Goal: Information Seeking & Learning: Learn about a topic

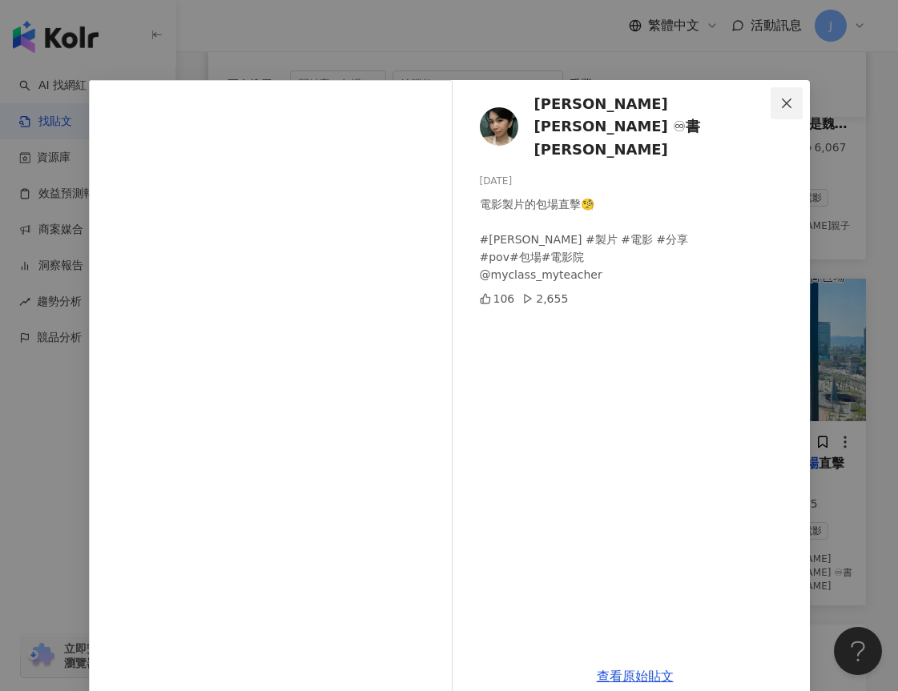
click at [782, 102] on icon "close" at bounding box center [787, 103] width 10 height 10
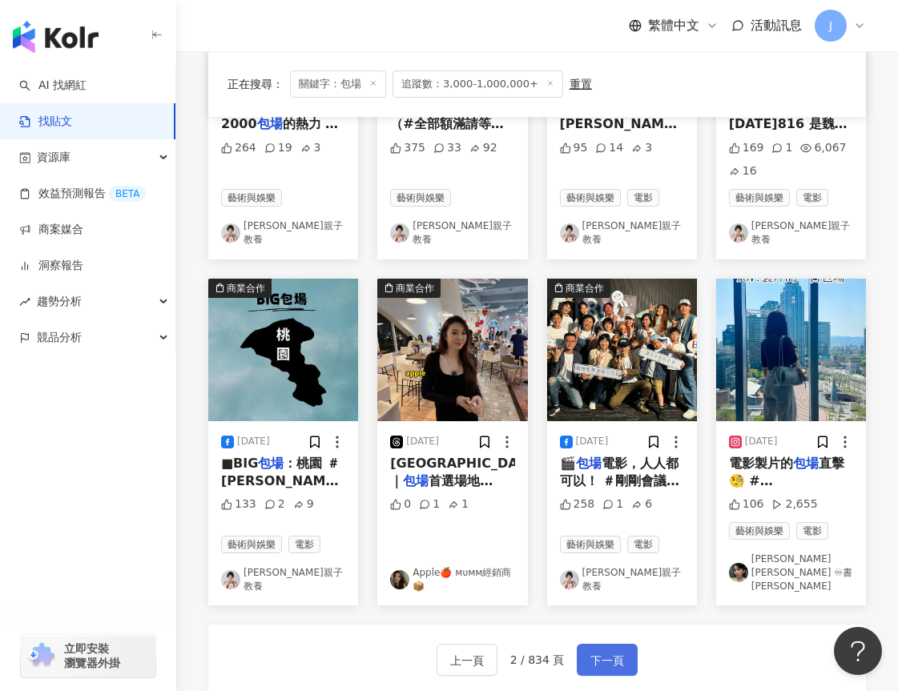
click at [591, 651] on span "下一頁" at bounding box center [608, 660] width 34 height 19
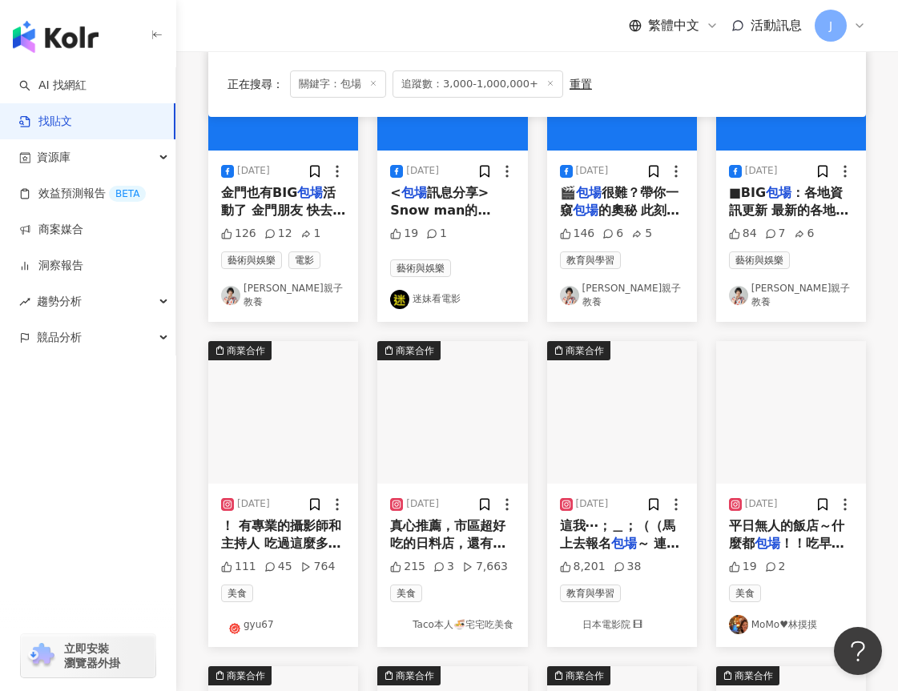
scroll to position [320, 0]
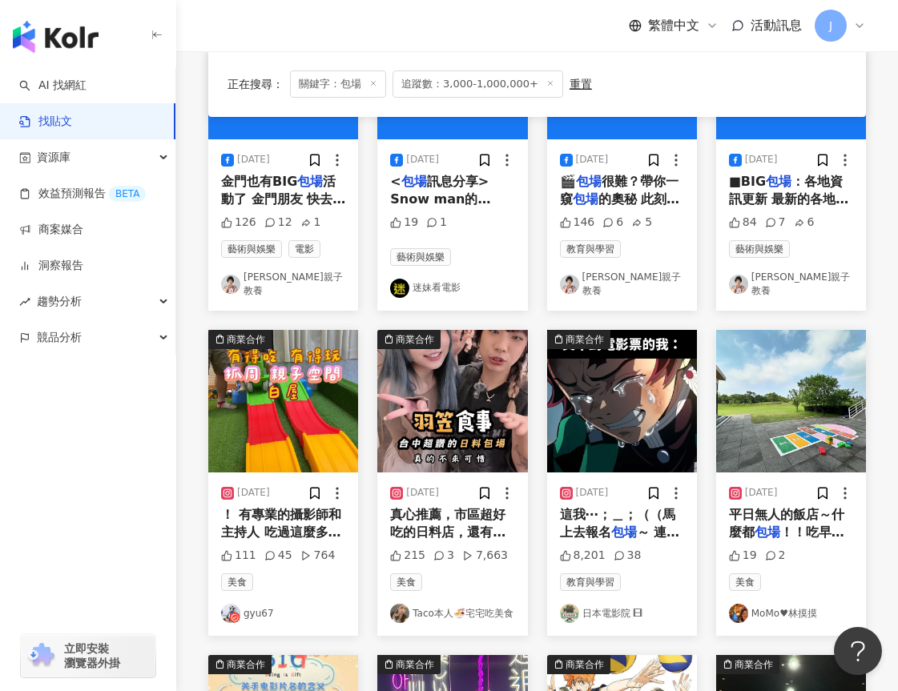
click at [308, 423] on img "button" at bounding box center [283, 401] width 150 height 143
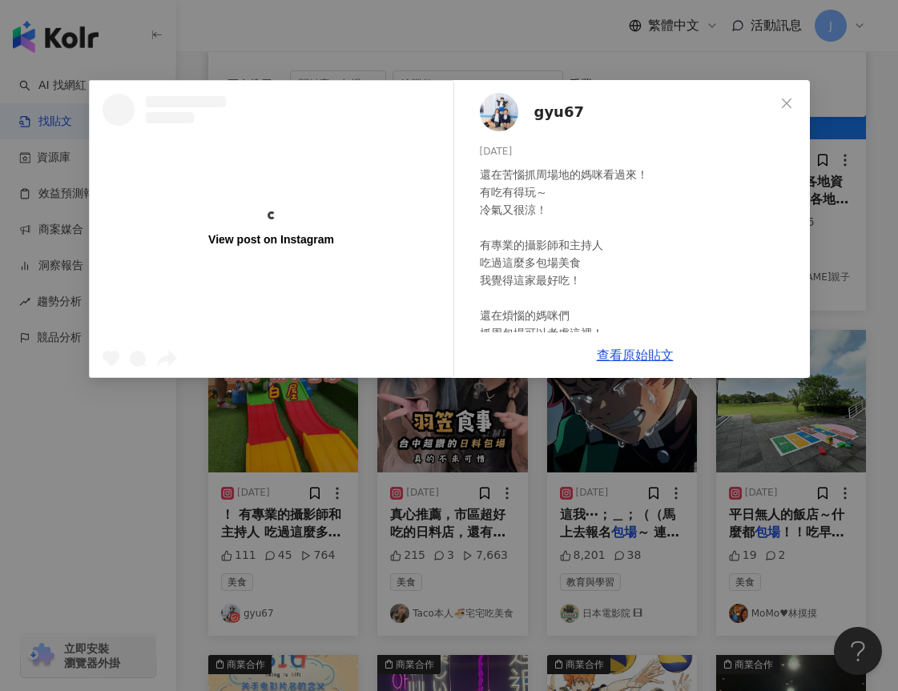
click at [536, 108] on span "gyu67" at bounding box center [559, 112] width 50 height 22
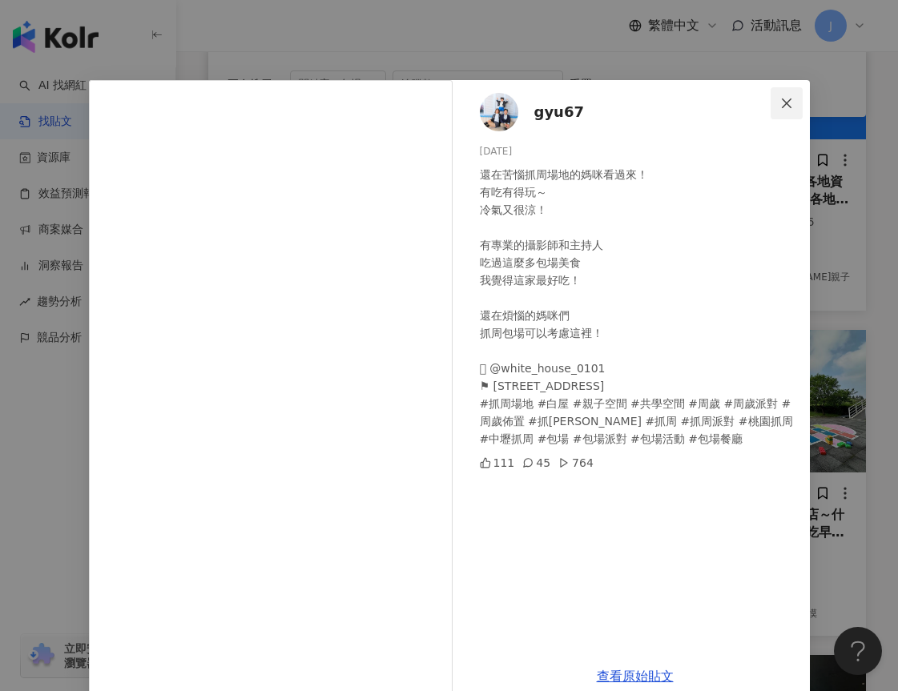
click at [789, 104] on span "Close" at bounding box center [787, 103] width 32 height 13
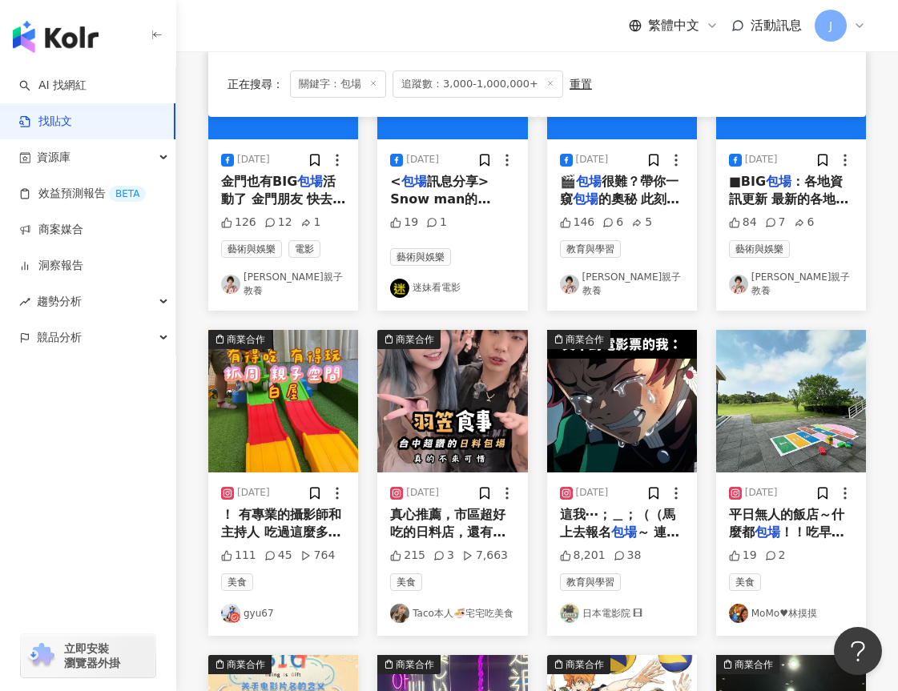
click at [467, 405] on img "button" at bounding box center [452, 401] width 150 height 143
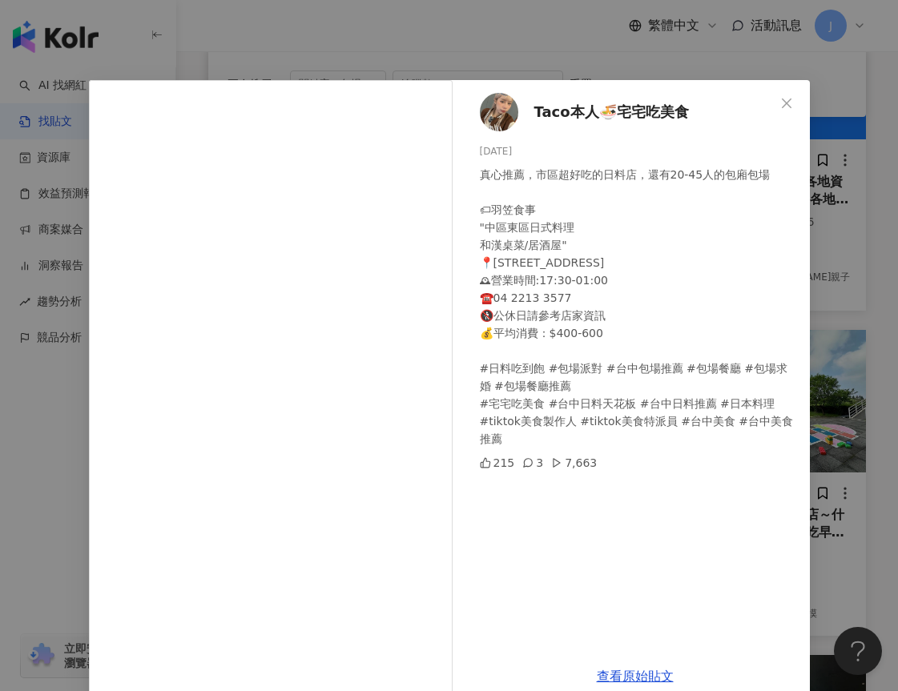
click at [632, 111] on span "Taco本人🍜宅宅吃美食" at bounding box center [611, 112] width 155 height 22
click at [780, 107] on icon "close" at bounding box center [786, 103] width 13 height 13
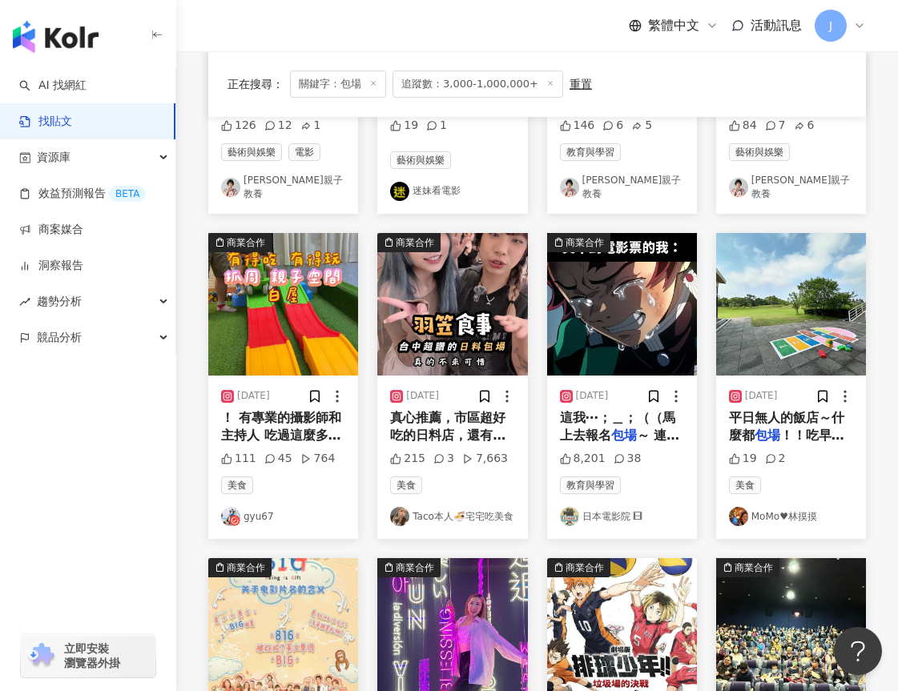
scroll to position [481, 0]
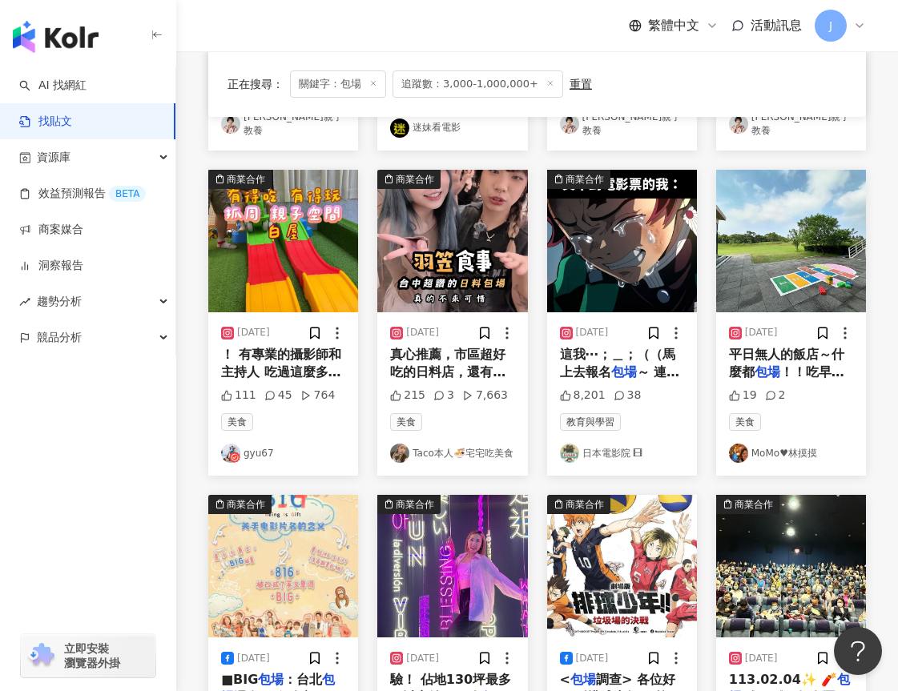
click at [799, 444] on link "MoMo♥林摸摸" at bounding box center [791, 453] width 124 height 19
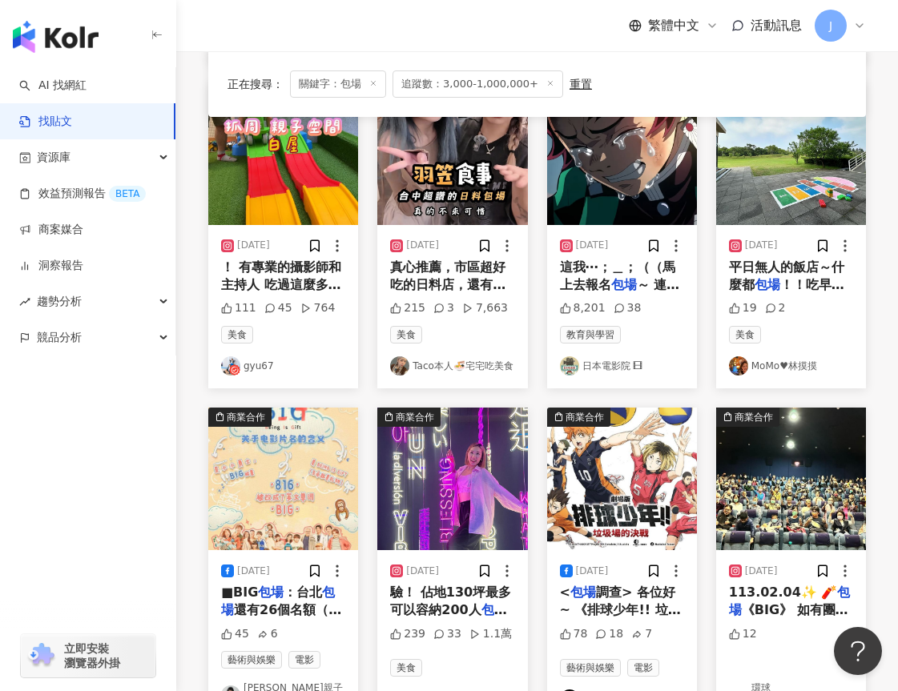
scroll to position [801, 0]
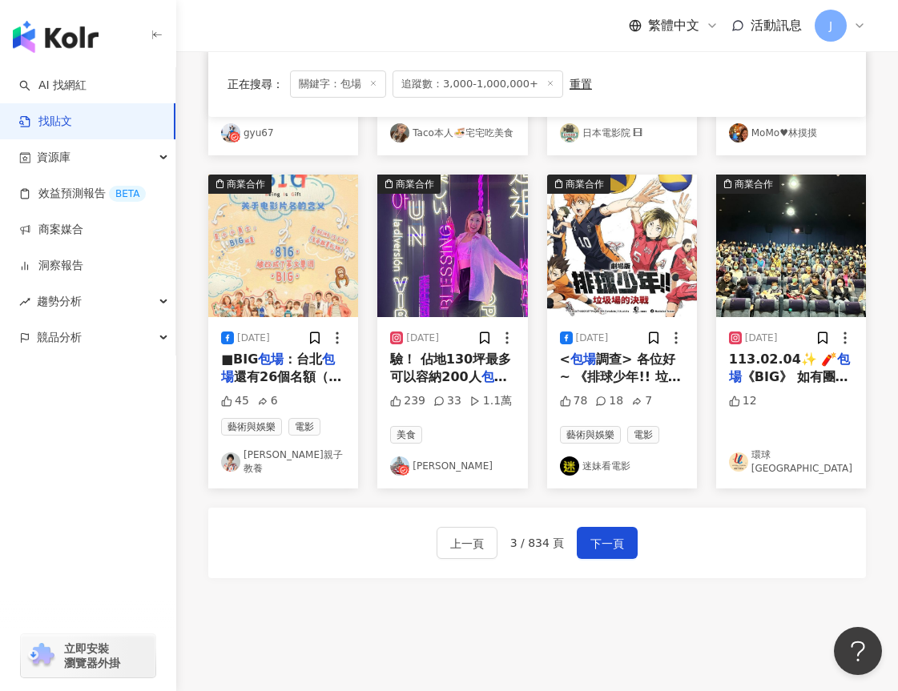
click at [469, 247] on img "button" at bounding box center [452, 246] width 150 height 143
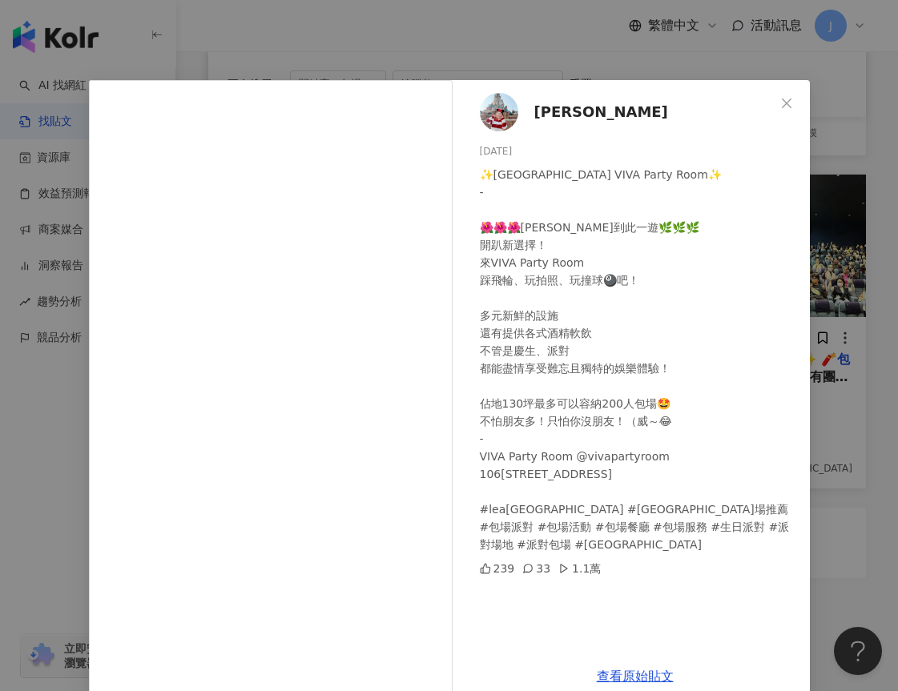
click at [581, 108] on span "Lea x 蕾雅" at bounding box center [601, 112] width 134 height 22
click at [782, 100] on icon "close" at bounding box center [787, 103] width 10 height 10
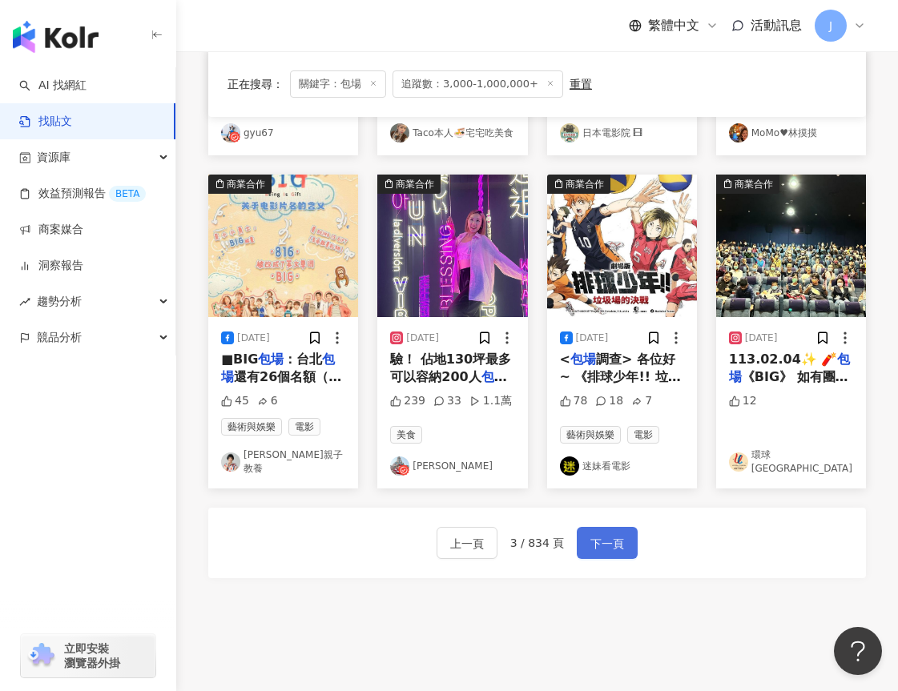
click at [628, 529] on button "下一頁" at bounding box center [607, 543] width 61 height 32
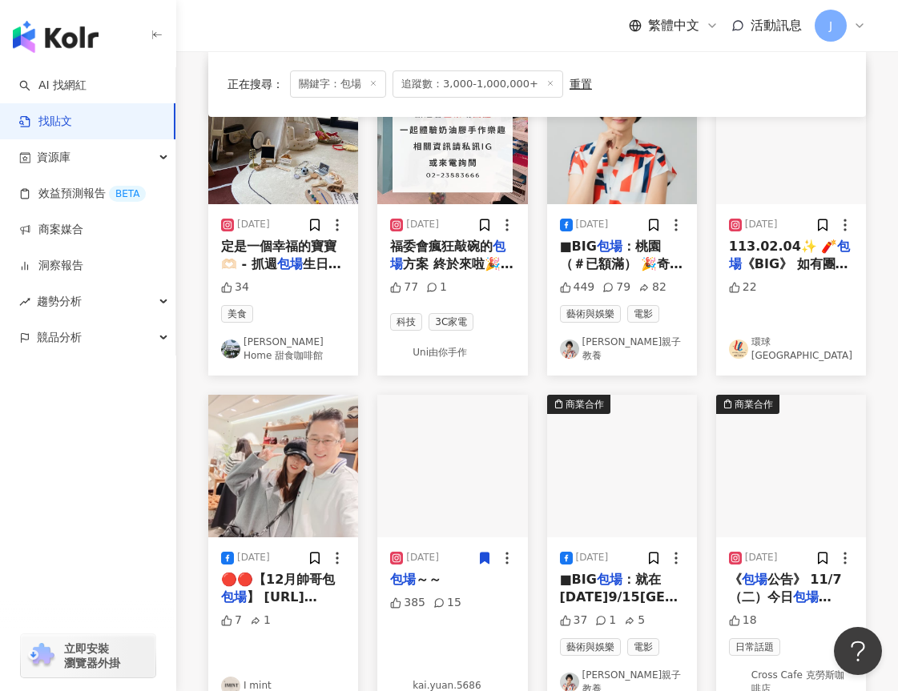
scroll to position [0, 0]
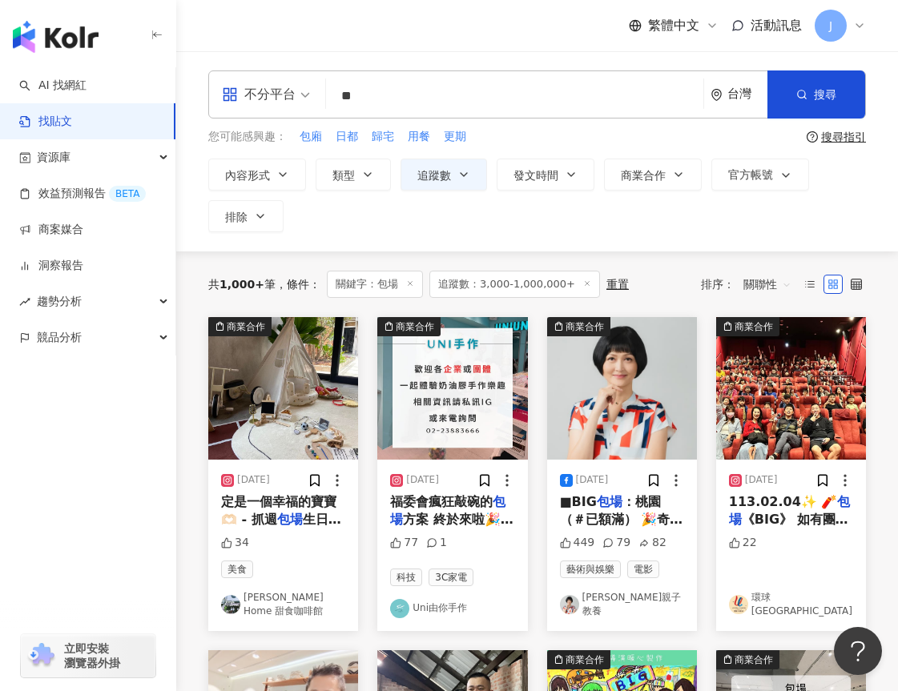
click at [286, 599] on link "Jimmy's Home 甜食咖啡館" at bounding box center [283, 604] width 124 height 27
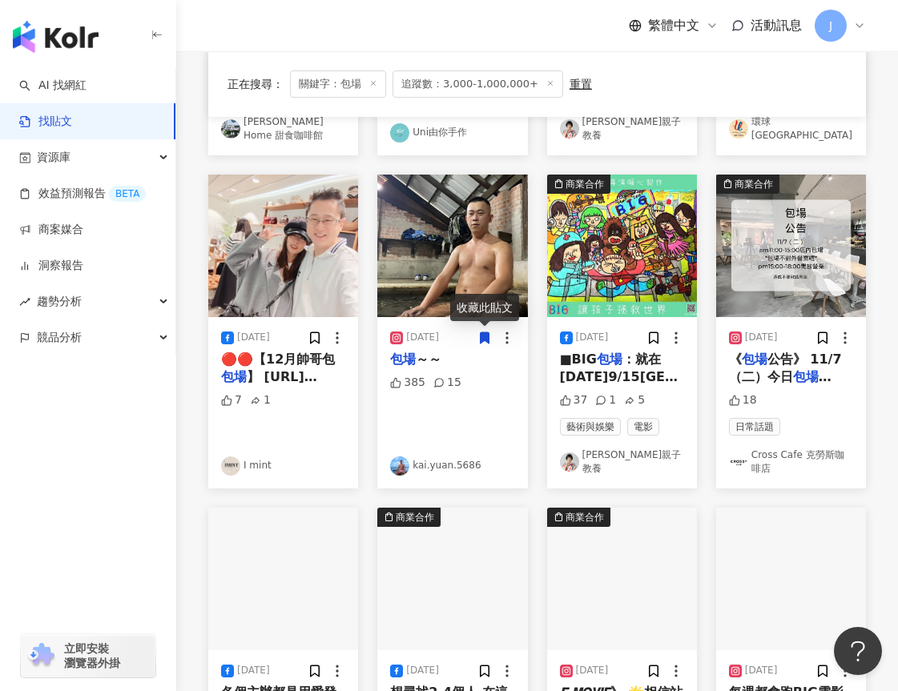
scroll to position [481, 0]
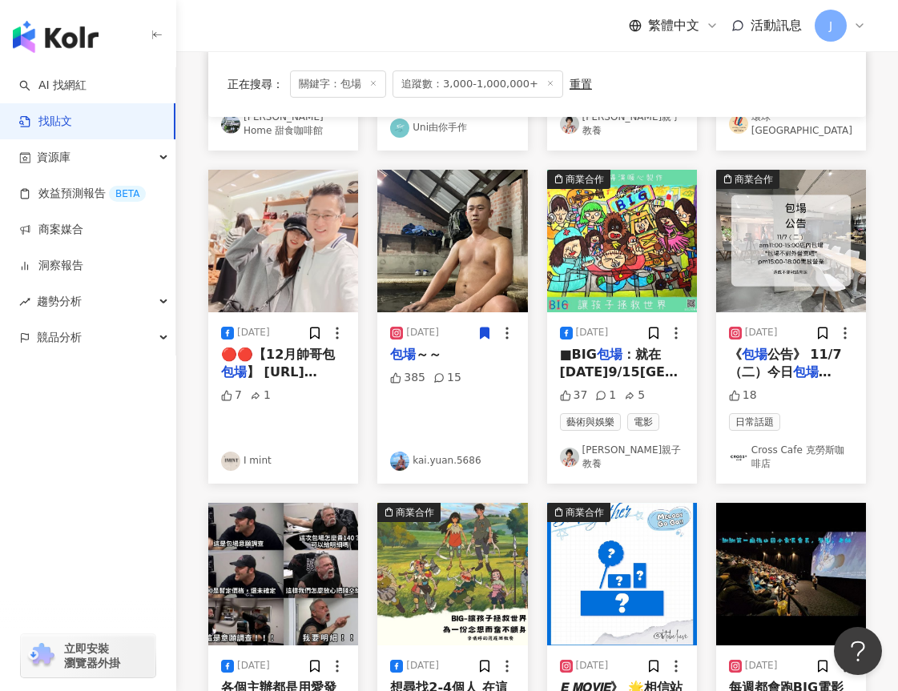
click at [255, 466] on link "I mint" at bounding box center [283, 461] width 124 height 19
click at [442, 466] on link "kai.yuan.5686" at bounding box center [452, 461] width 124 height 19
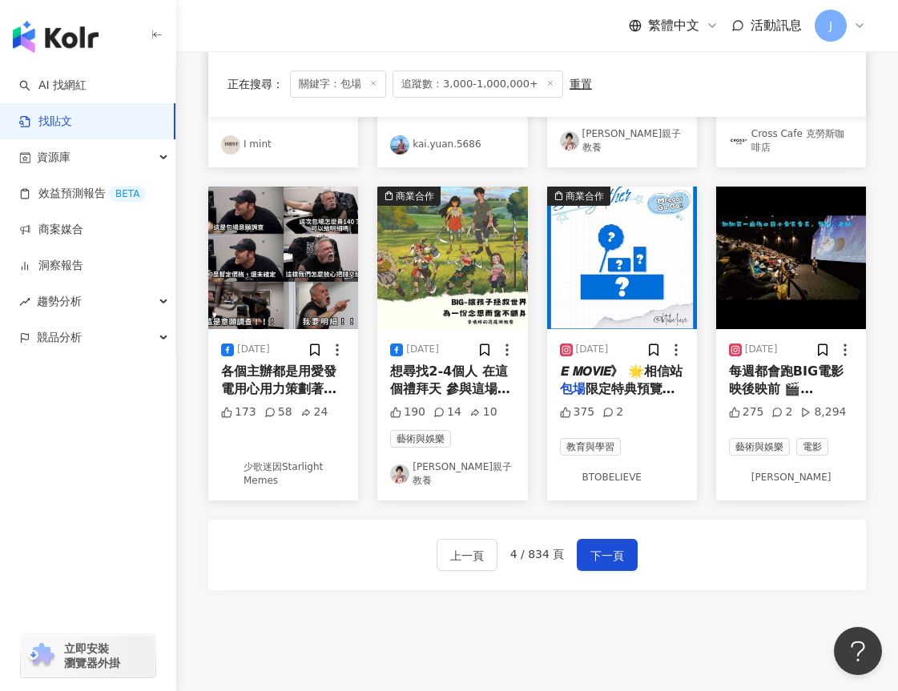
scroll to position [801, 0]
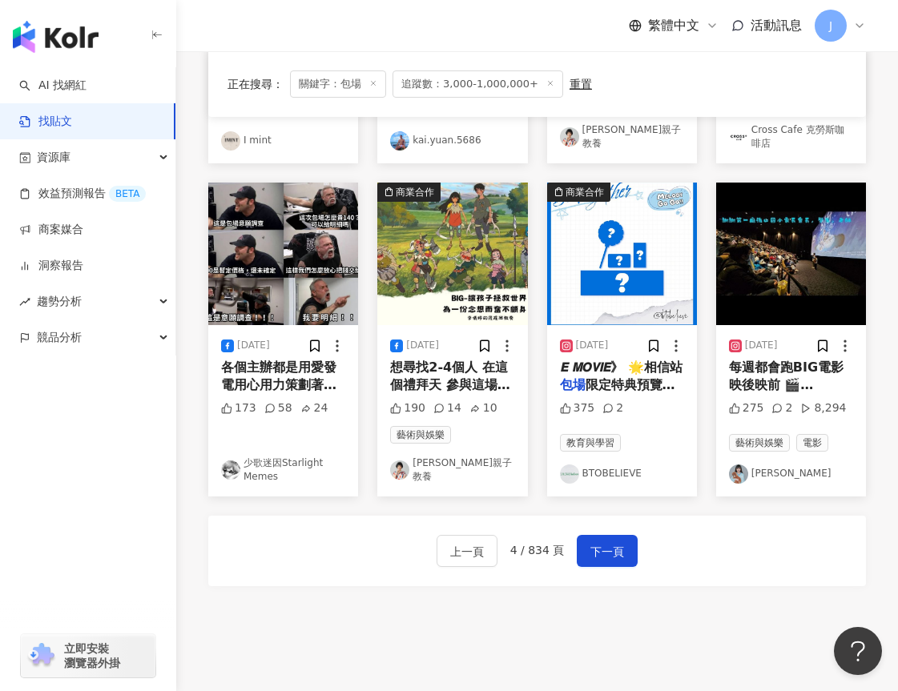
click at [787, 467] on link "鄭菲菲-FeiFei" at bounding box center [791, 474] width 124 height 19
click at [622, 549] on button "下一頁" at bounding box center [607, 551] width 61 height 32
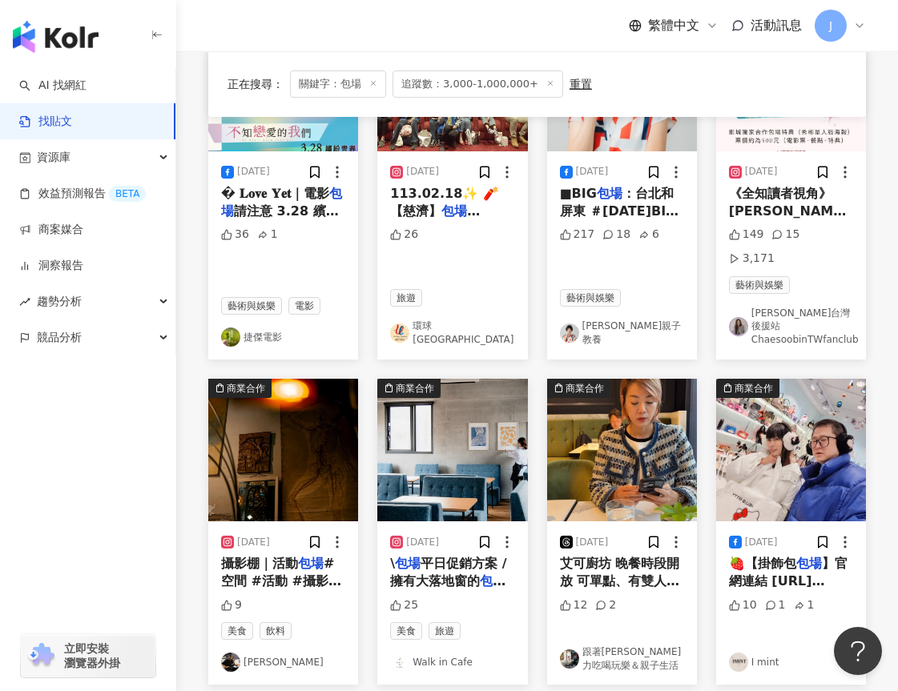
scroll to position [401, 0]
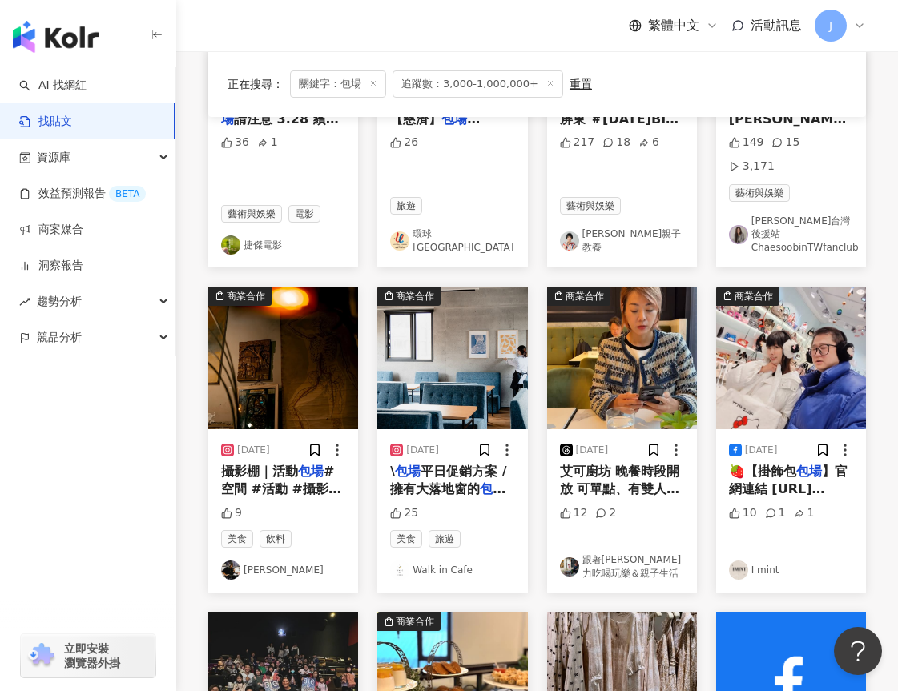
click at [606, 554] on link "跟著尼力吃喝玩樂＆親子生活" at bounding box center [622, 567] width 124 height 27
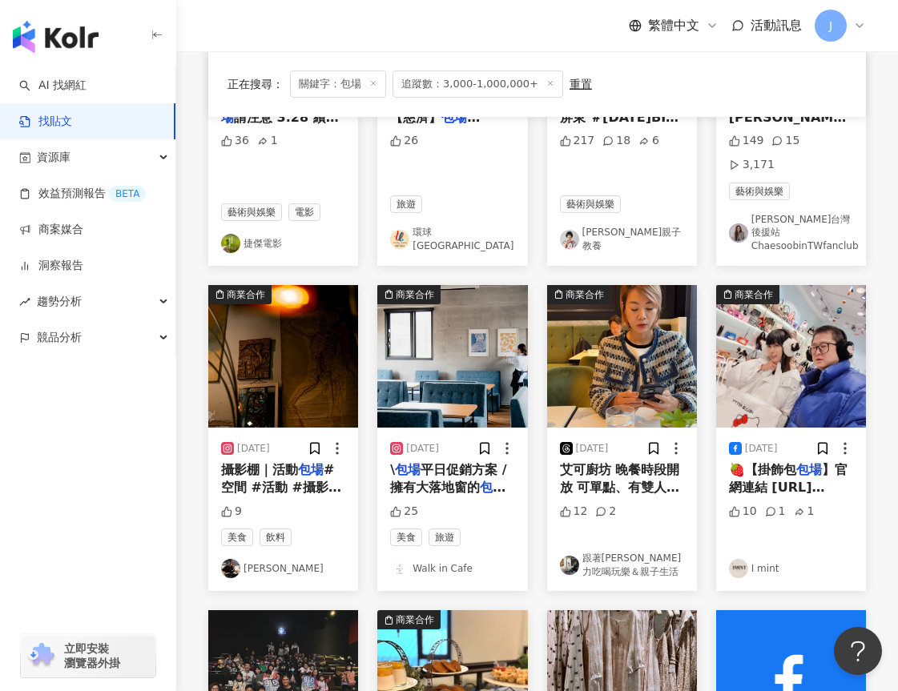
scroll to position [721, 0]
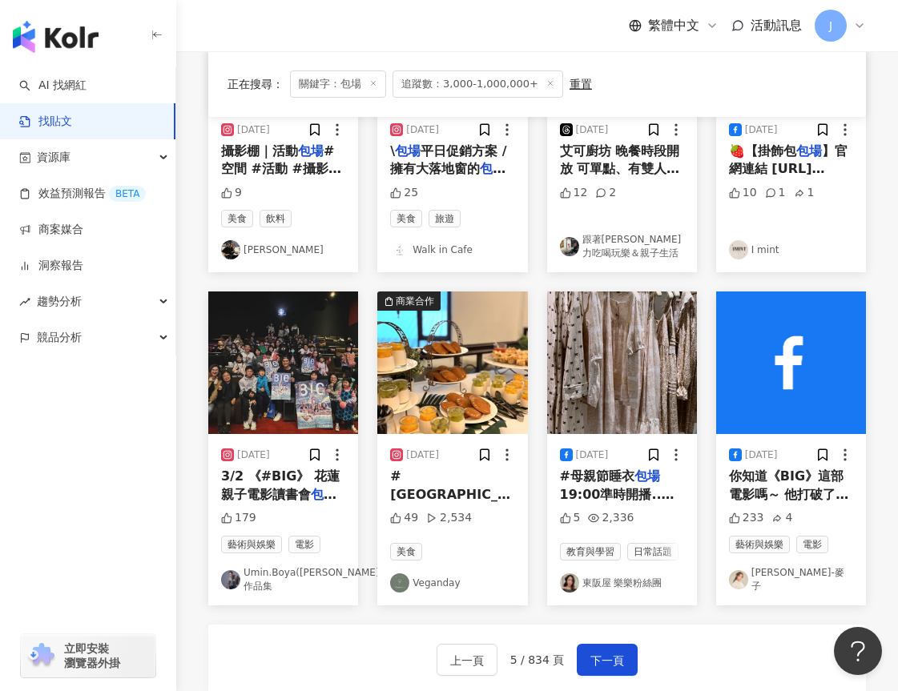
click at [780, 566] on link "安乙蕎-麥子" at bounding box center [791, 579] width 124 height 27
click at [610, 651] on span "下一頁" at bounding box center [608, 660] width 34 height 19
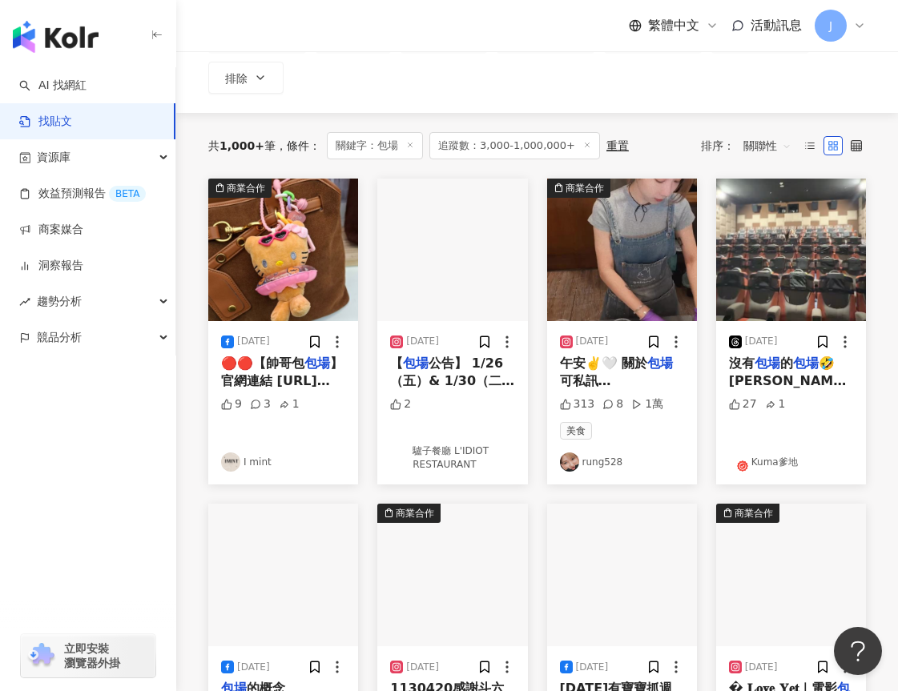
scroll to position [0, 0]
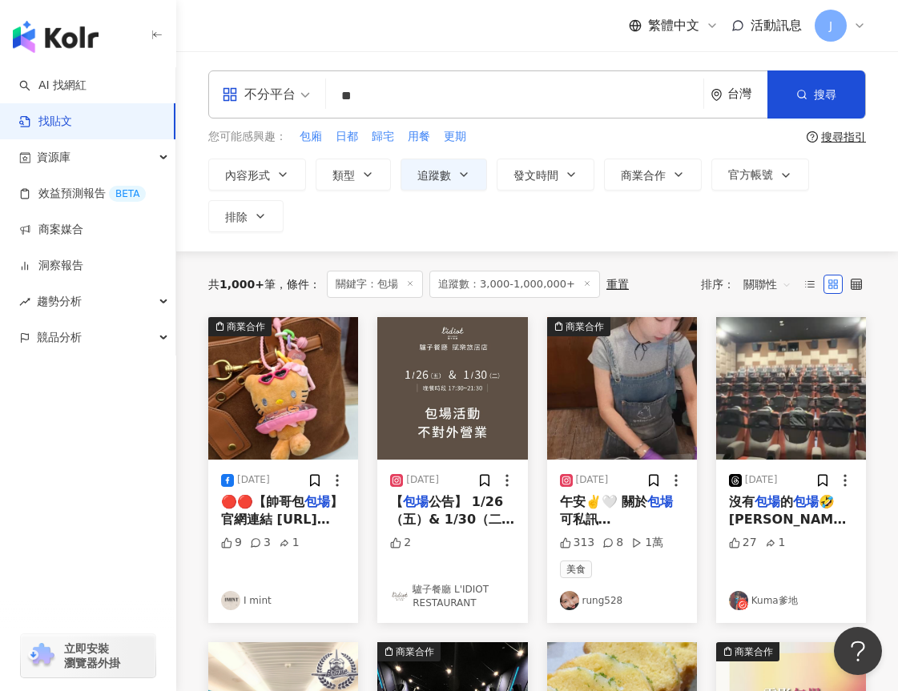
click at [603, 604] on link "rung528" at bounding box center [622, 600] width 124 height 19
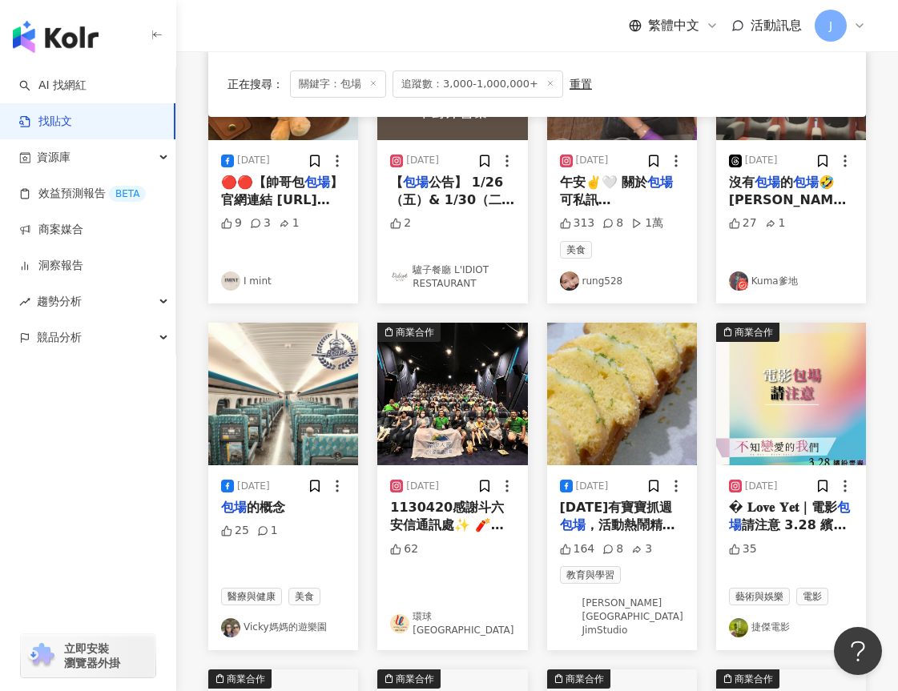
scroll to position [320, 0]
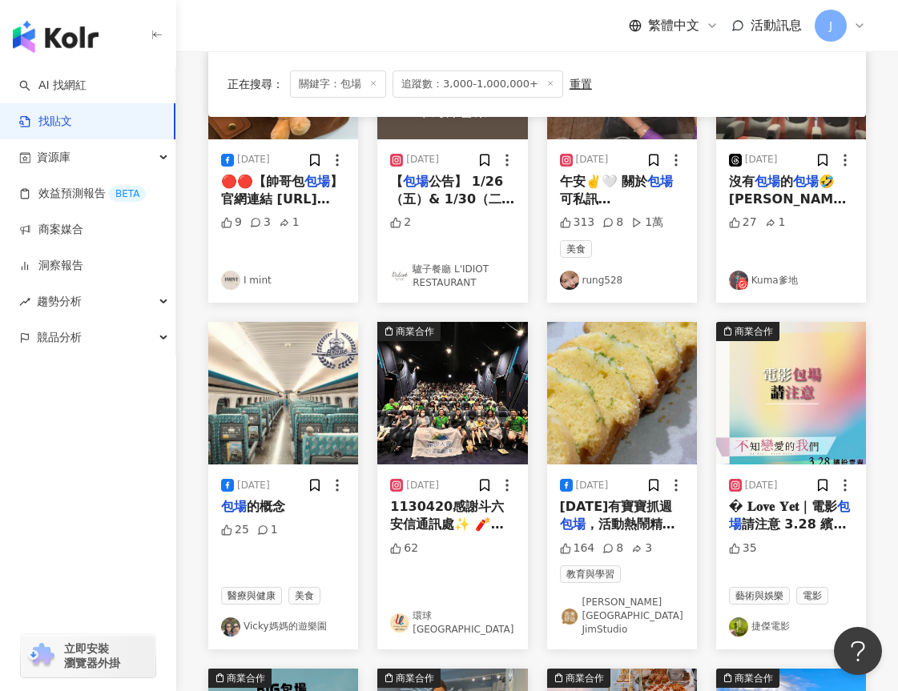
click at [287, 618] on link "Vicky媽媽的遊樂園" at bounding box center [283, 627] width 124 height 19
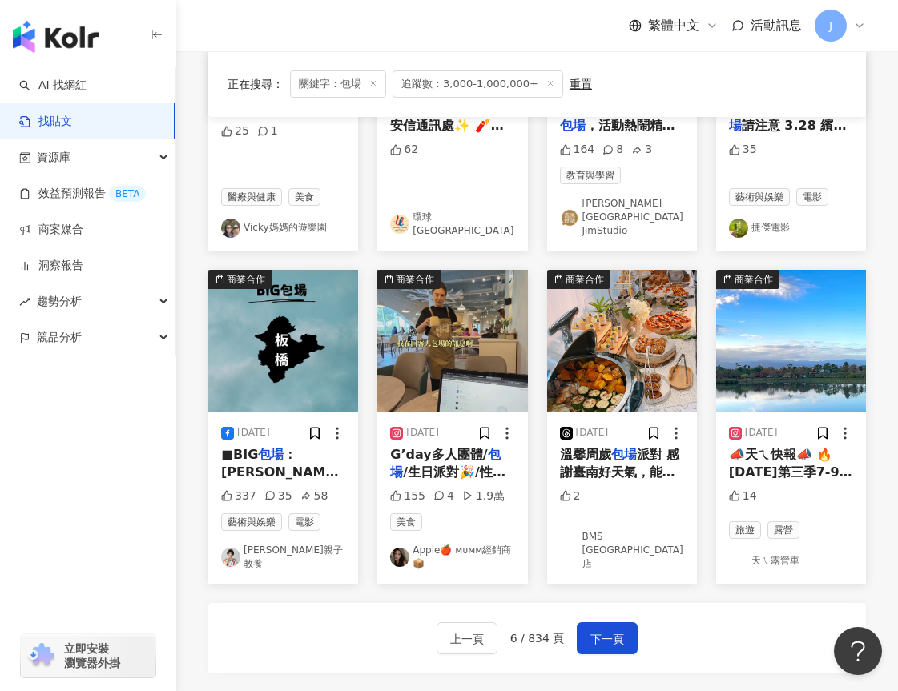
scroll to position [721, 0]
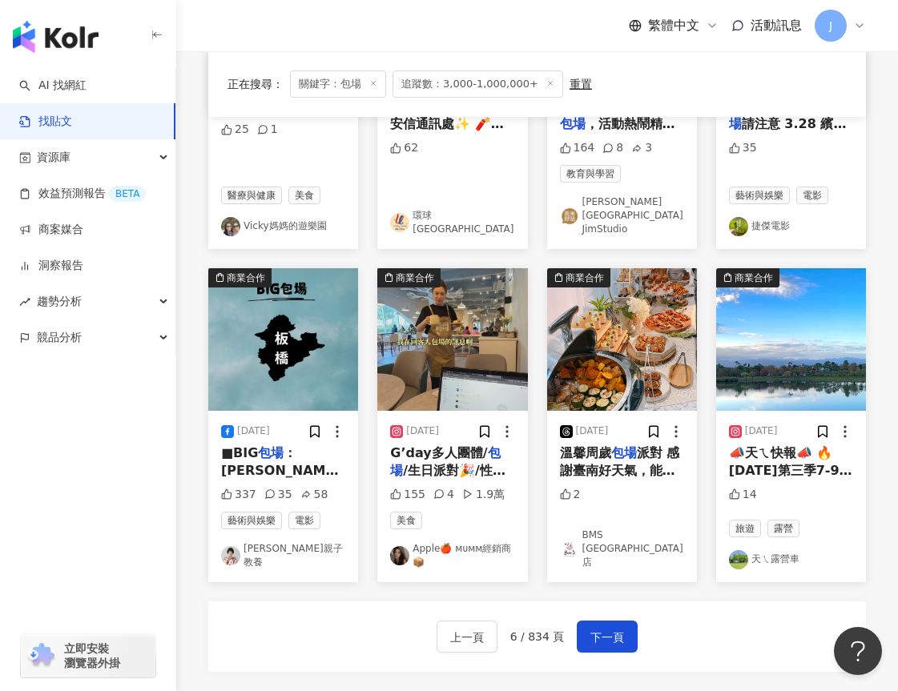
click at [770, 550] on link "天ㄟ露營車" at bounding box center [791, 559] width 124 height 19
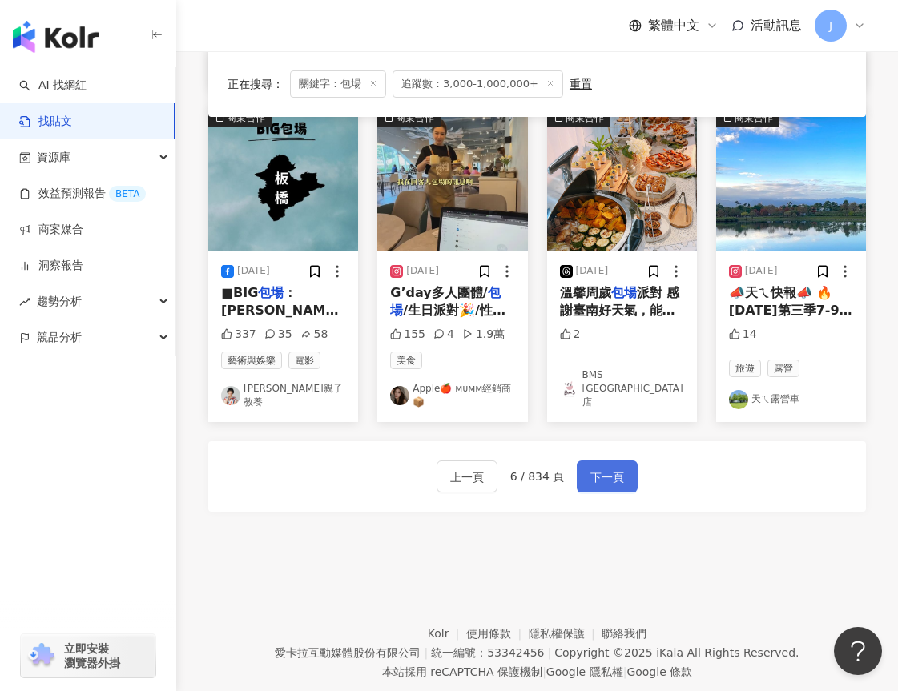
click at [614, 468] on span "下一頁" at bounding box center [608, 477] width 34 height 19
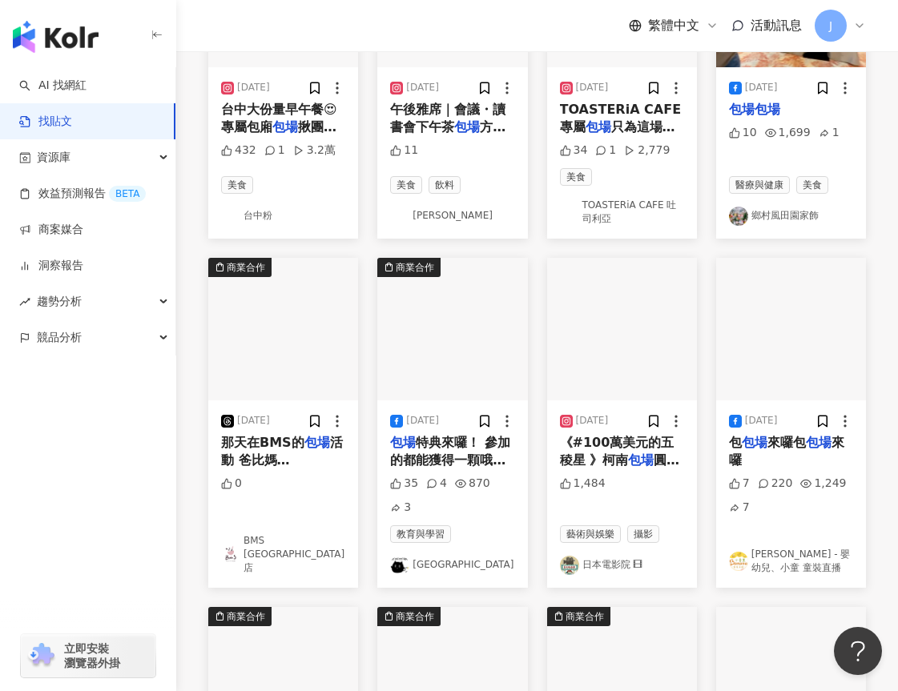
scroll to position [82, 0]
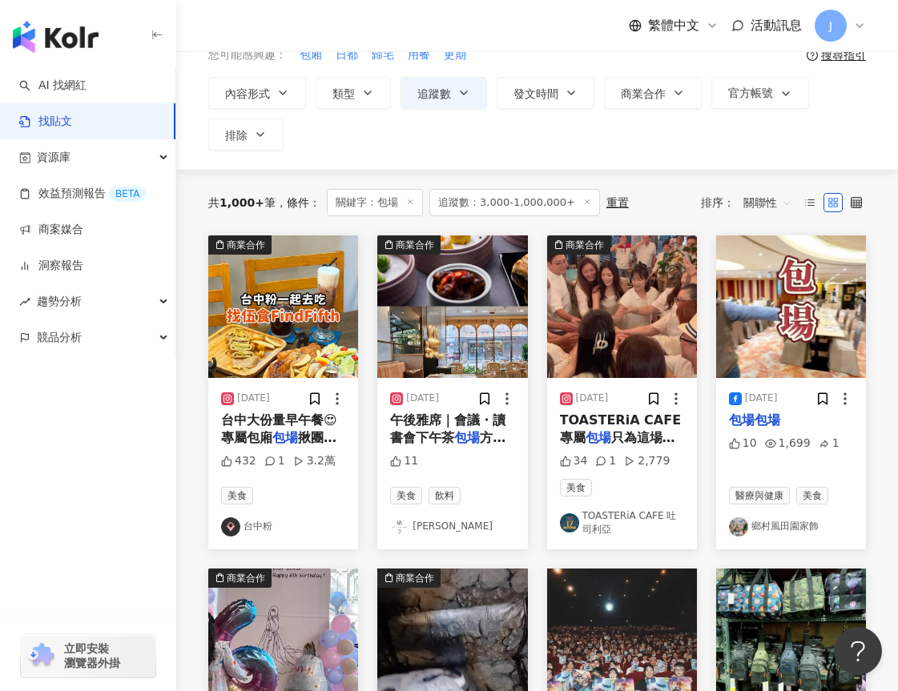
click at [411, 528] on link "玖尹" at bounding box center [452, 527] width 124 height 19
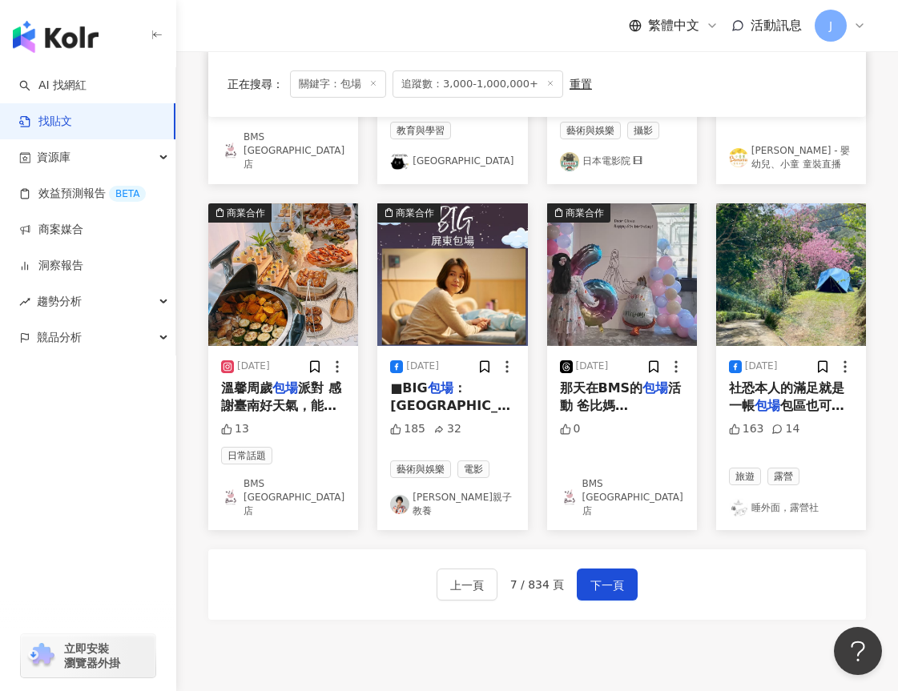
scroll to position [803, 0]
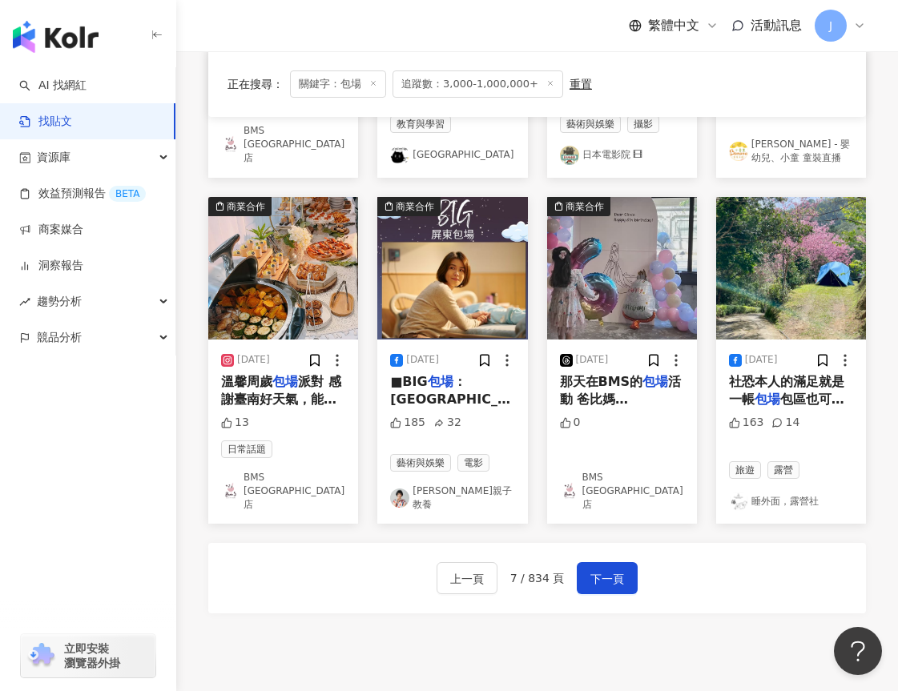
click at [780, 492] on link "睡外面，露營社" at bounding box center [791, 501] width 124 height 19
drag, startPoint x: 615, startPoint y: 542, endPoint x: 581, endPoint y: 564, distance: 40.0
click at [614, 570] on span "下一頁" at bounding box center [608, 579] width 34 height 19
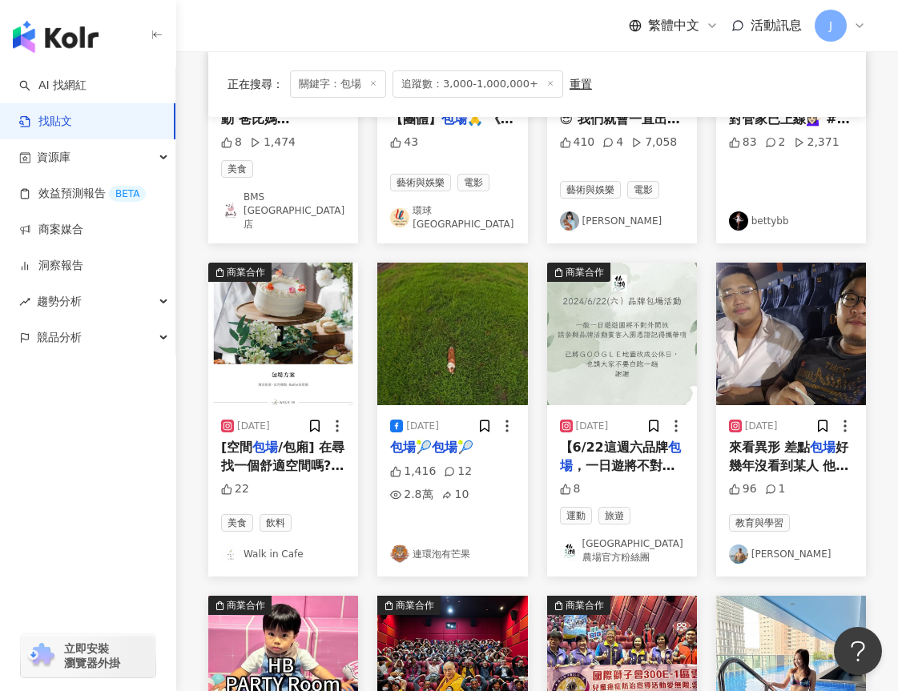
scroll to position [481, 0]
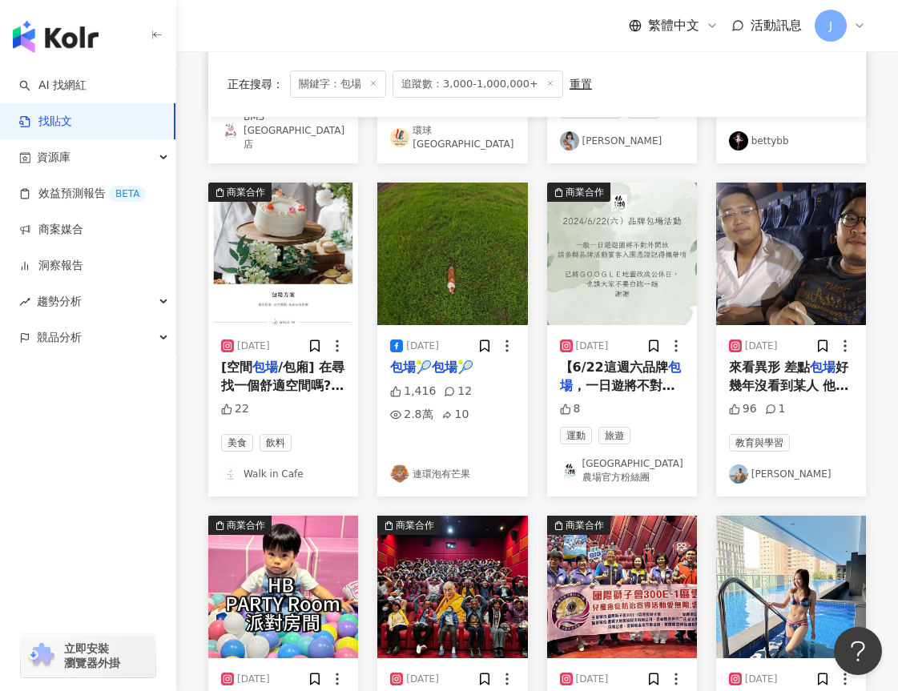
click at [772, 465] on link "麥香漁" at bounding box center [791, 474] width 124 height 19
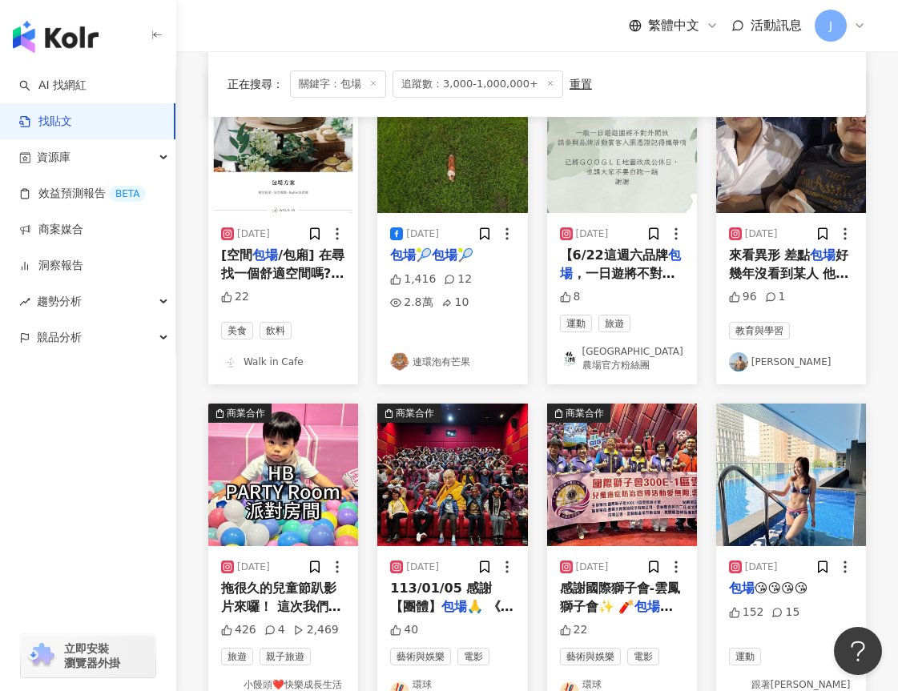
scroll to position [721, 0]
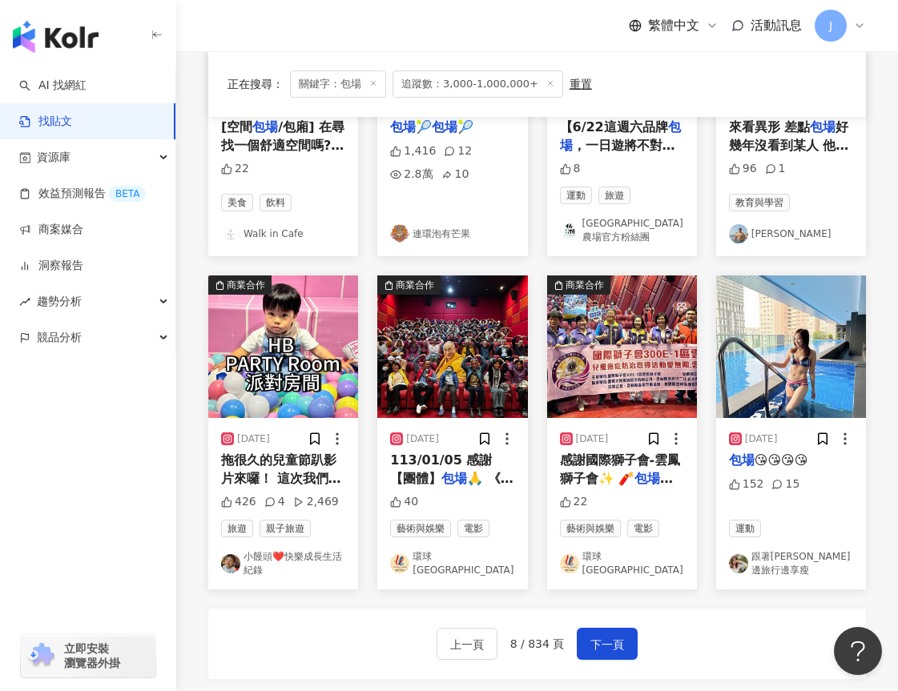
click at [799, 550] on link "跟著Annie邊旅行邊享瘦" at bounding box center [791, 563] width 124 height 27
click at [591, 635] on span "下一頁" at bounding box center [608, 644] width 34 height 19
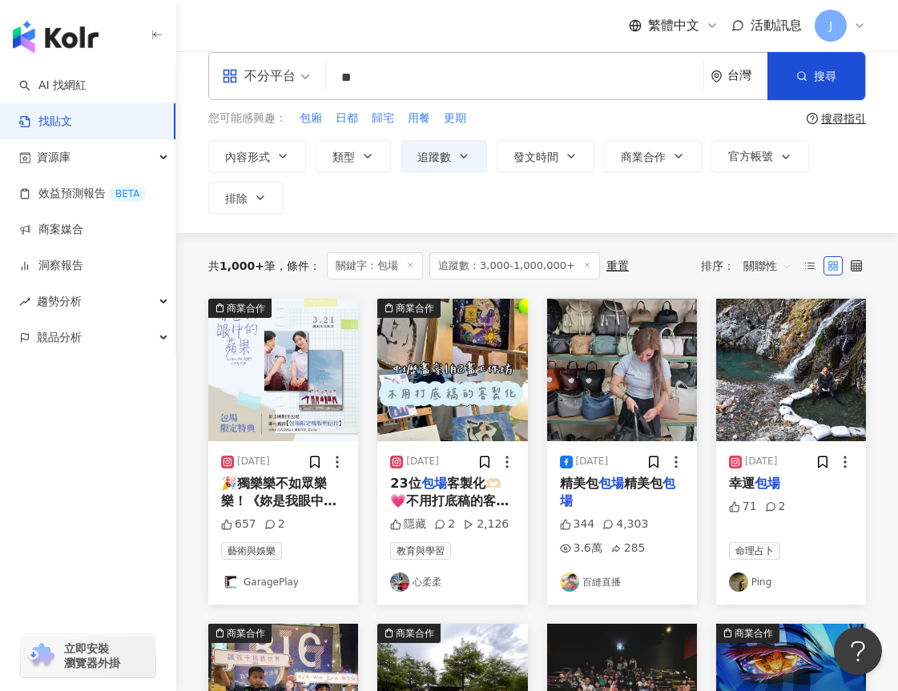
scroll to position [0, 0]
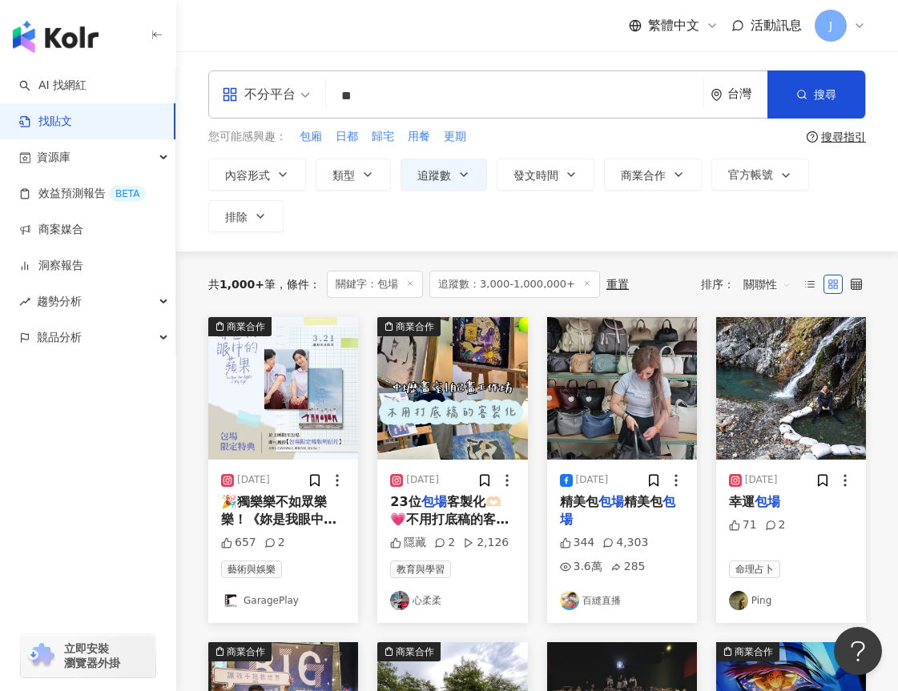
click at [435, 599] on link "心柔柔" at bounding box center [452, 600] width 124 height 19
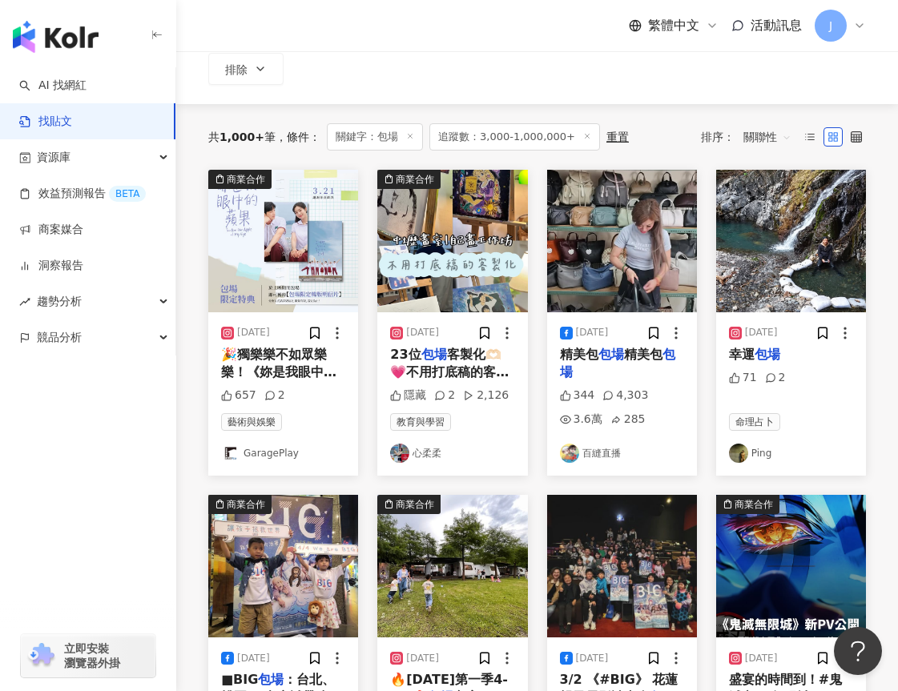
scroll to position [160, 0]
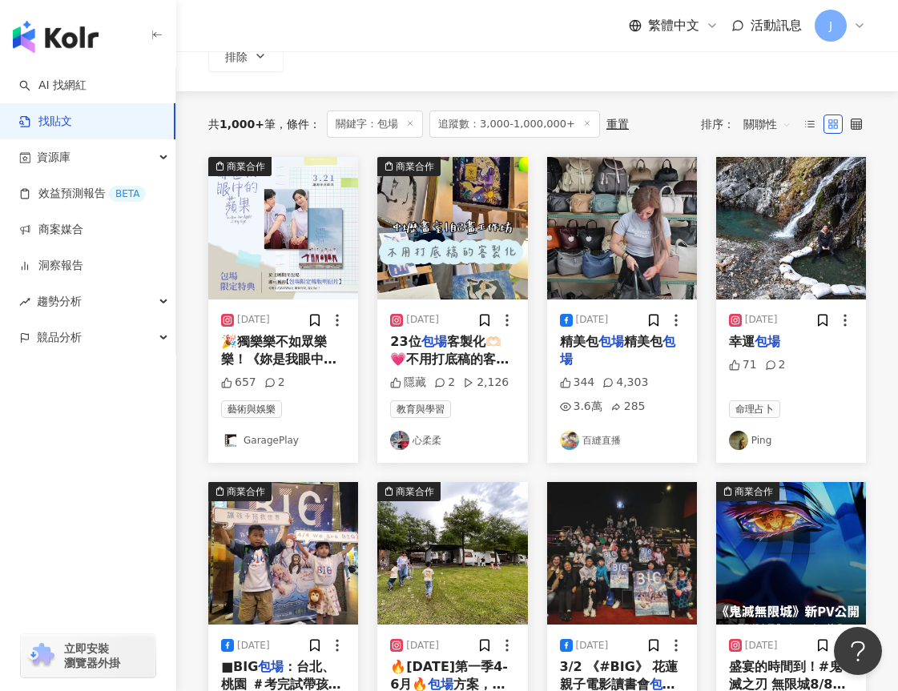
click at [772, 438] on link "Ping" at bounding box center [791, 440] width 124 height 19
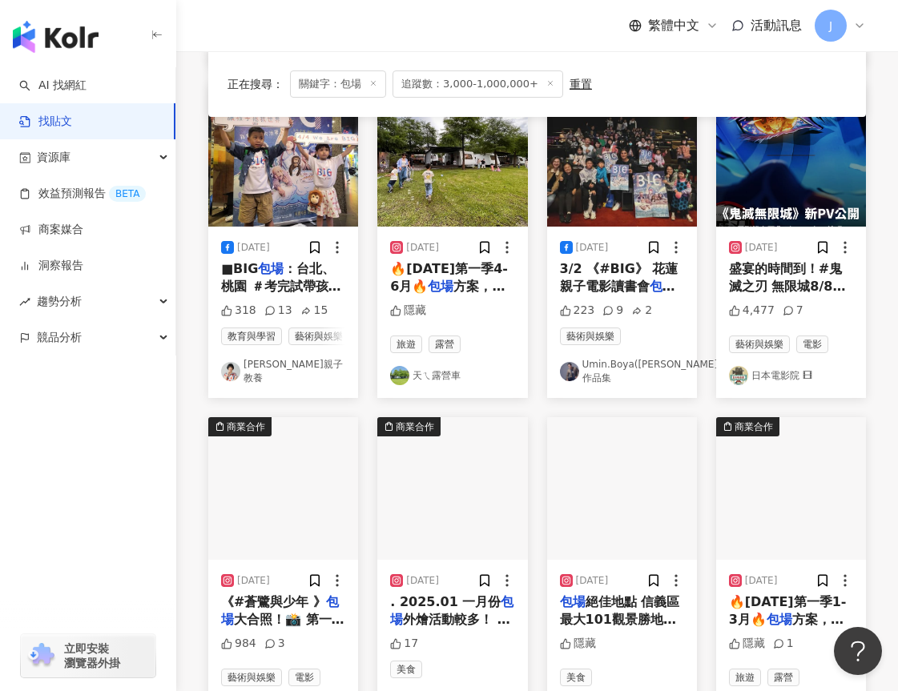
scroll to position [721, 0]
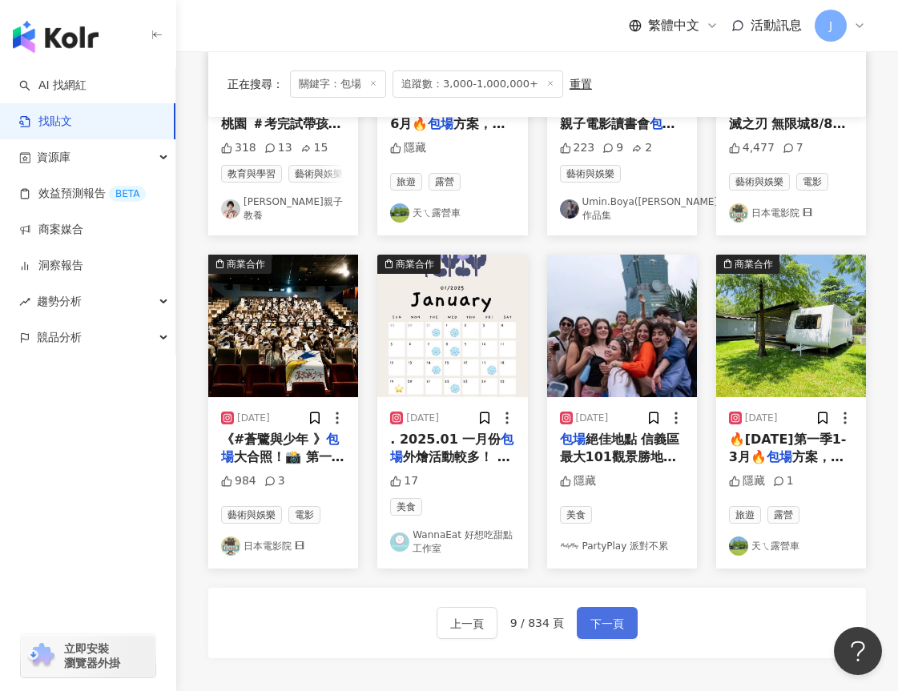
click at [611, 625] on span "下一頁" at bounding box center [608, 624] width 34 height 19
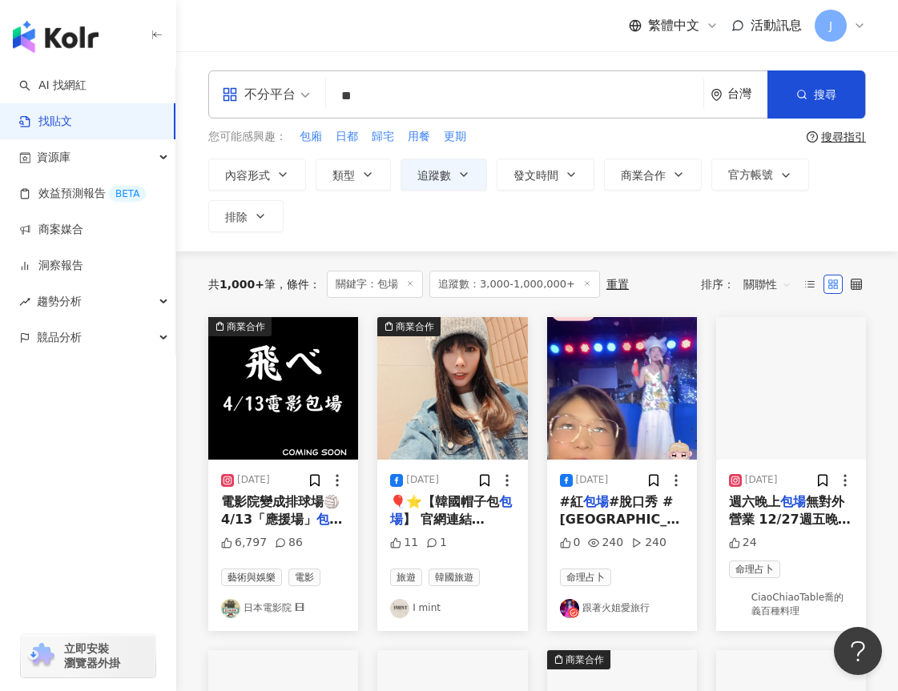
scroll to position [80, 0]
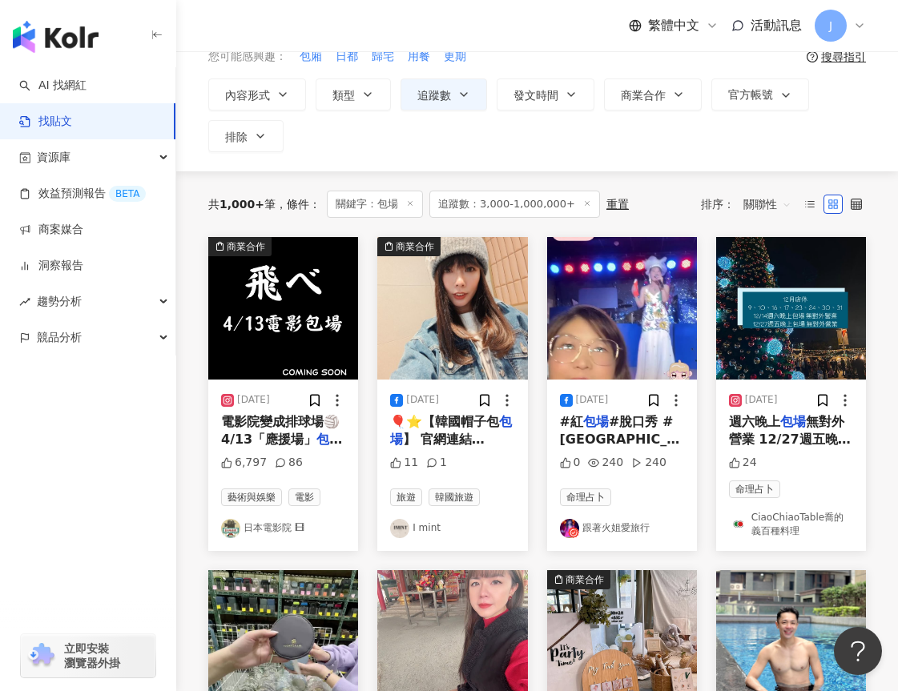
click at [635, 527] on link "跟著火姐愛旅行" at bounding box center [622, 528] width 124 height 19
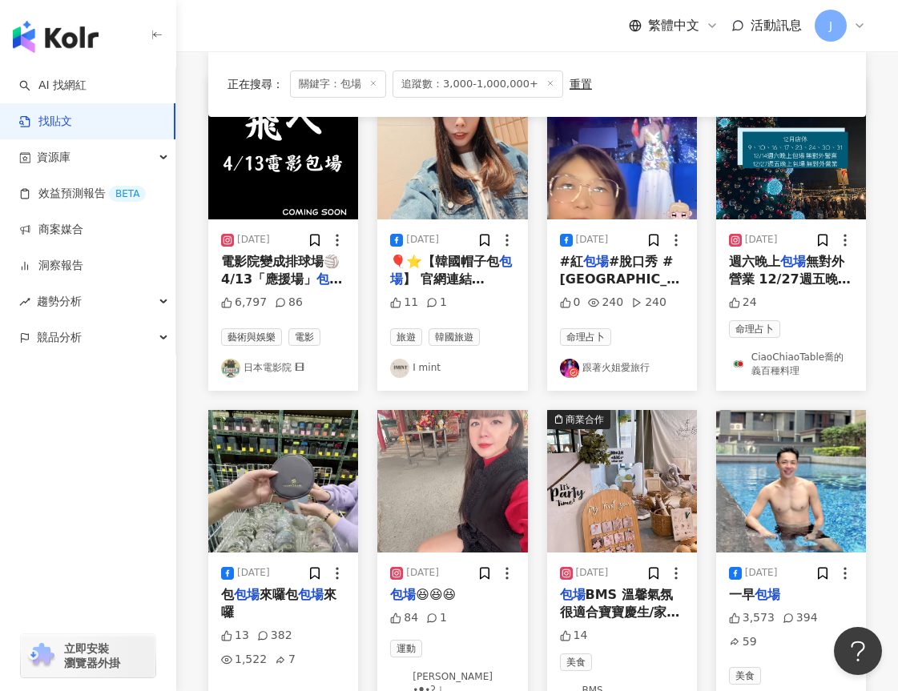
scroll to position [401, 0]
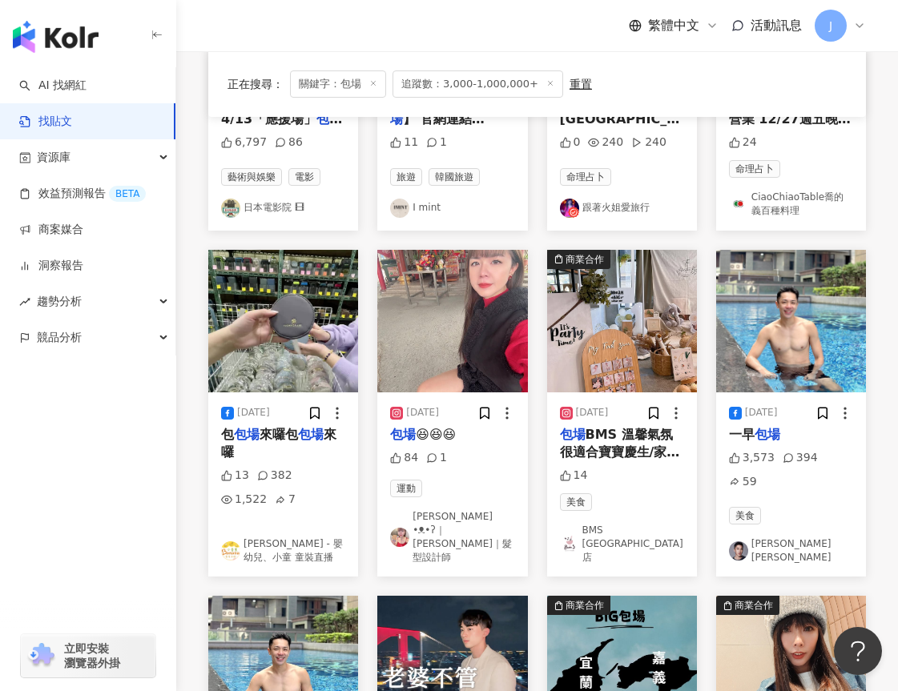
click at [447, 527] on link "謝依婷ʕ •ᴥ•ʔ｜Sandy｜髮型設計師" at bounding box center [452, 537] width 124 height 54
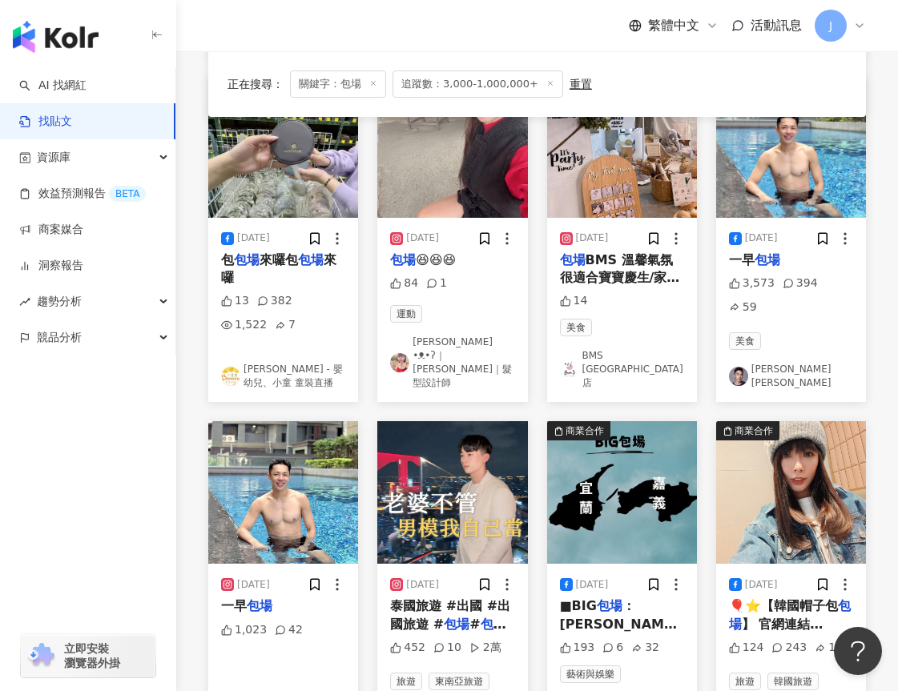
scroll to position [481, 0]
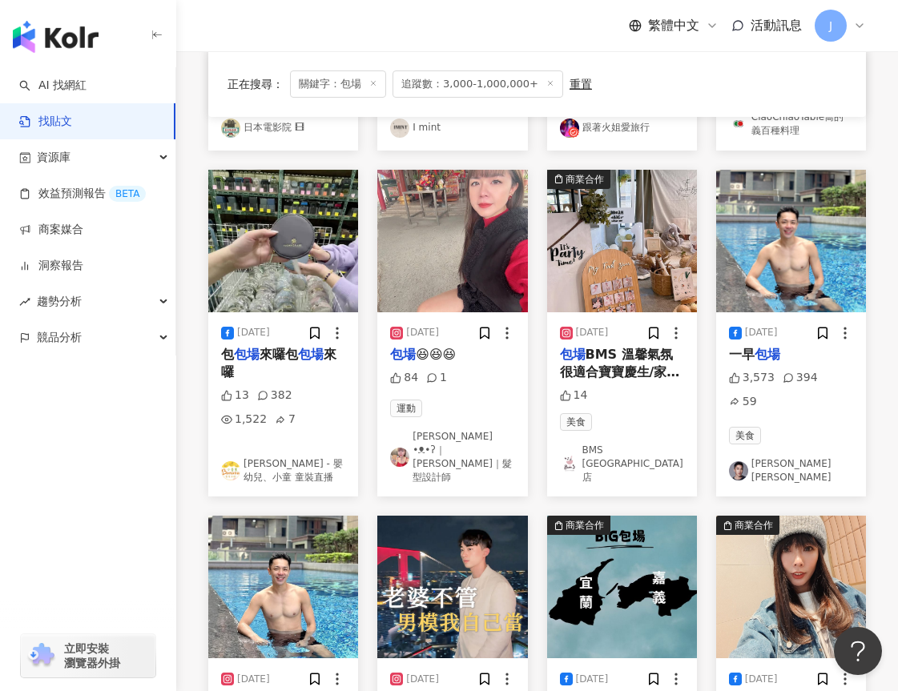
click at [754, 458] on link "楊皓崴 Leo" at bounding box center [791, 471] width 124 height 27
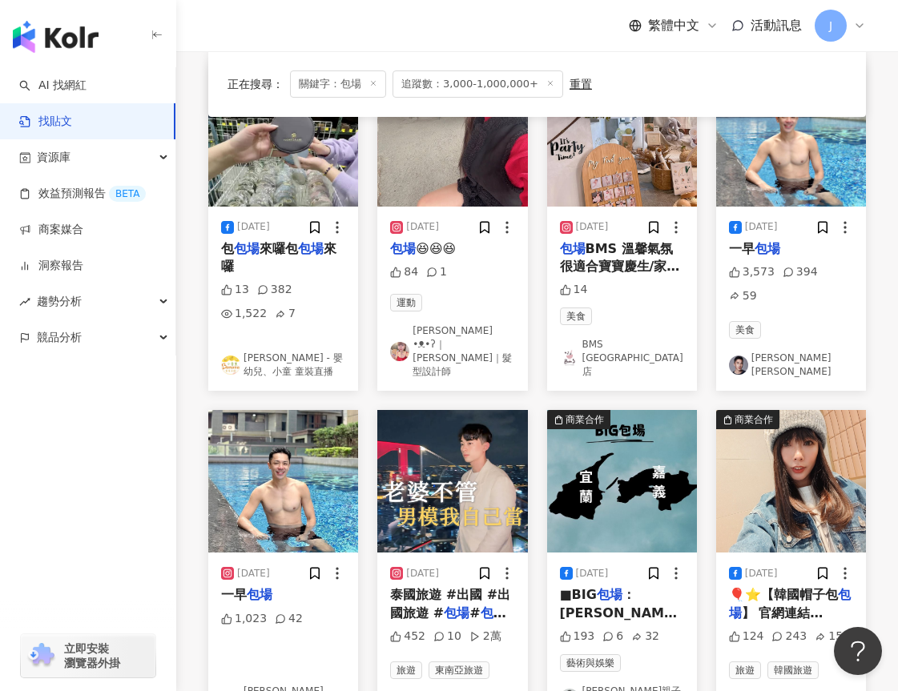
scroll to position [721, 0]
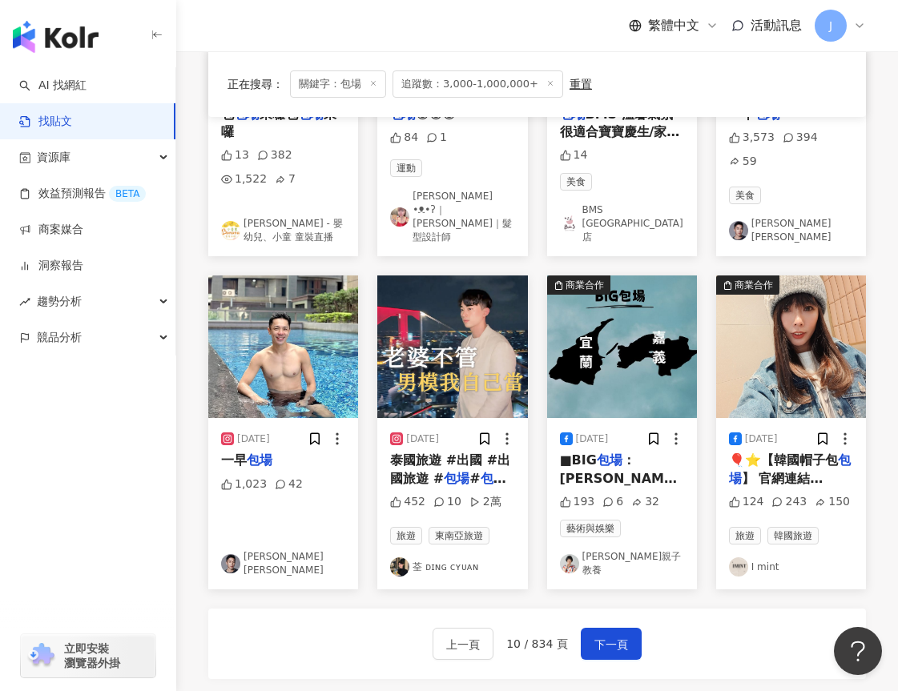
click at [457, 558] on link "荃 ᴅɪɴɢ ᴄʏᴜᴀɴ" at bounding box center [452, 567] width 124 height 19
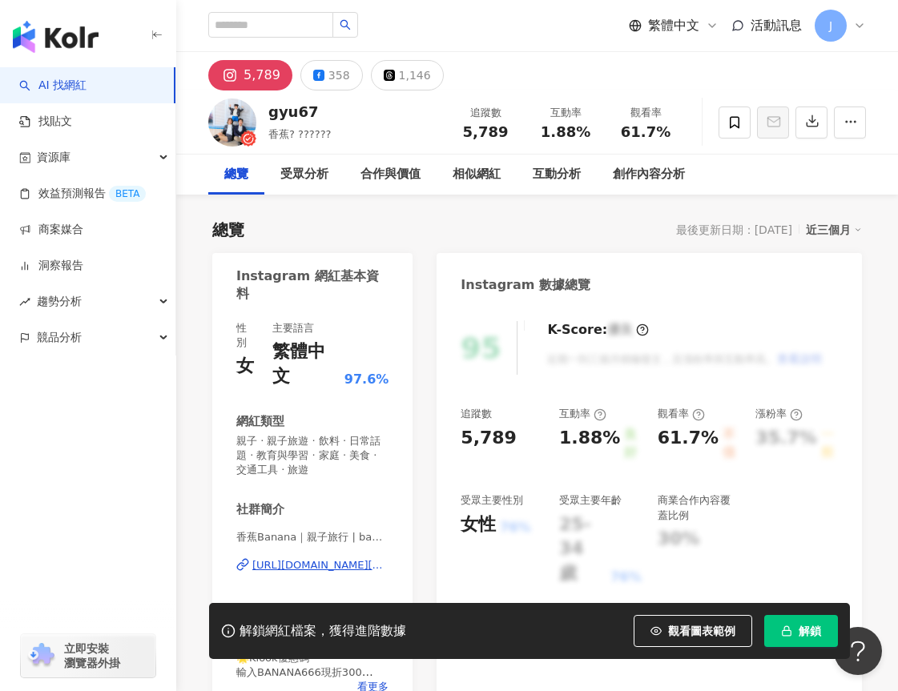
click at [317, 558] on div "https://www.instagram.com/banana.dailylife/" at bounding box center [320, 565] width 136 height 14
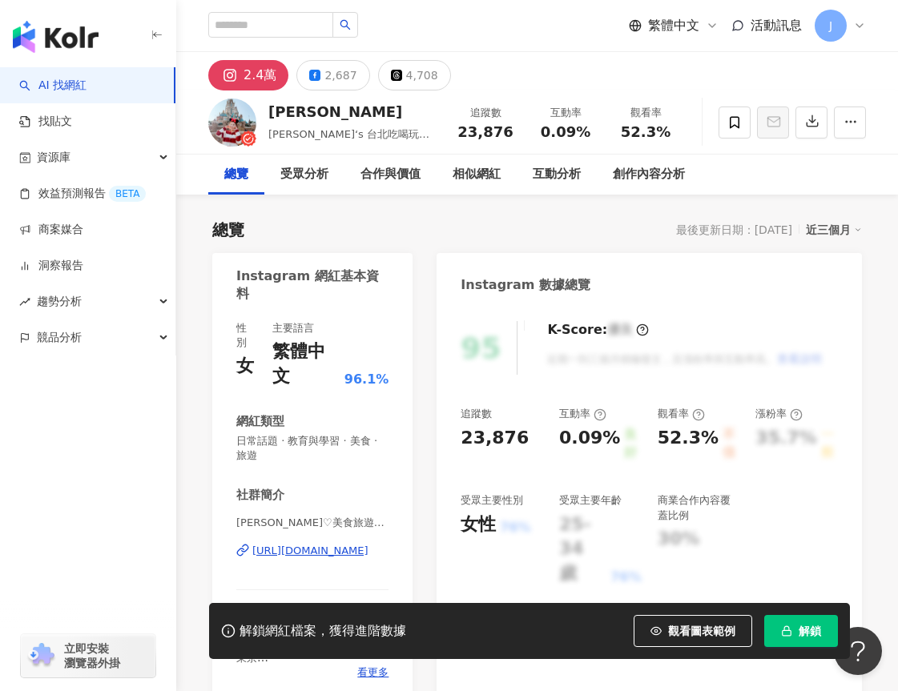
click at [323, 544] on div "https://www.instagram.com/leas_wonderland/" at bounding box center [310, 551] width 116 height 14
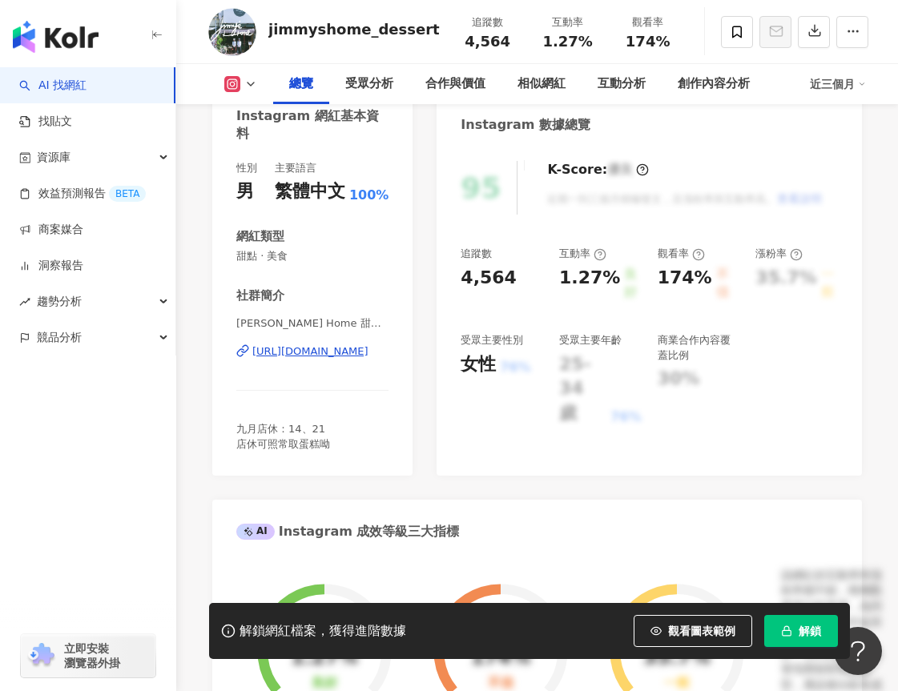
click at [313, 353] on div "https://www.instagram.com/jimmyshome_dessert/" at bounding box center [310, 352] width 116 height 14
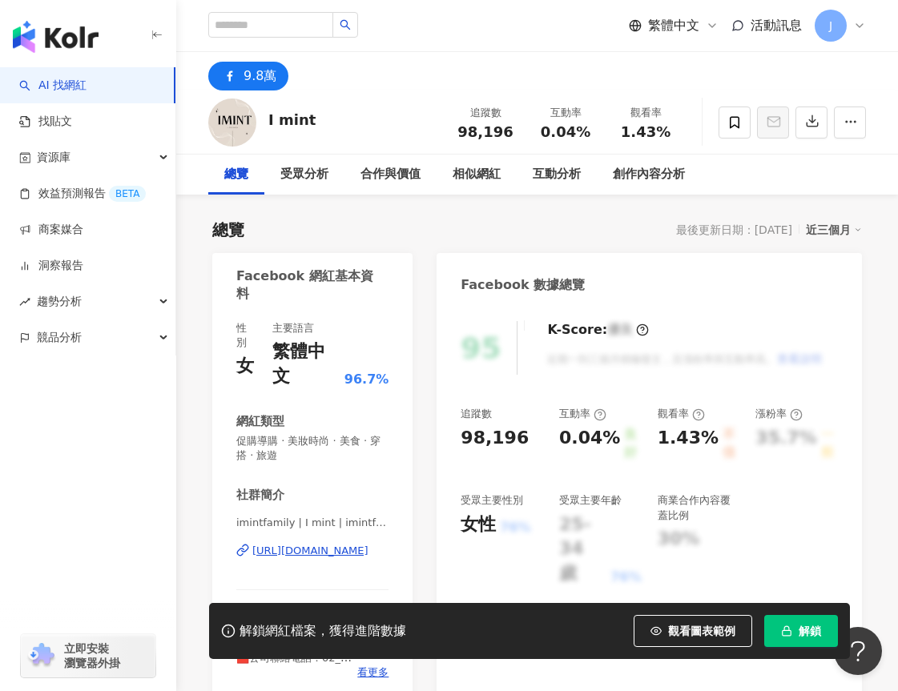
drag, startPoint x: 326, startPoint y: 526, endPoint x: 307, endPoint y: 523, distance: 19.5
click at [325, 544] on div "https://www.facebook.com/325509757537062" at bounding box center [310, 551] width 116 height 14
click at [327, 544] on div "https://www.facebook.com/325509757537062" at bounding box center [310, 551] width 116 height 14
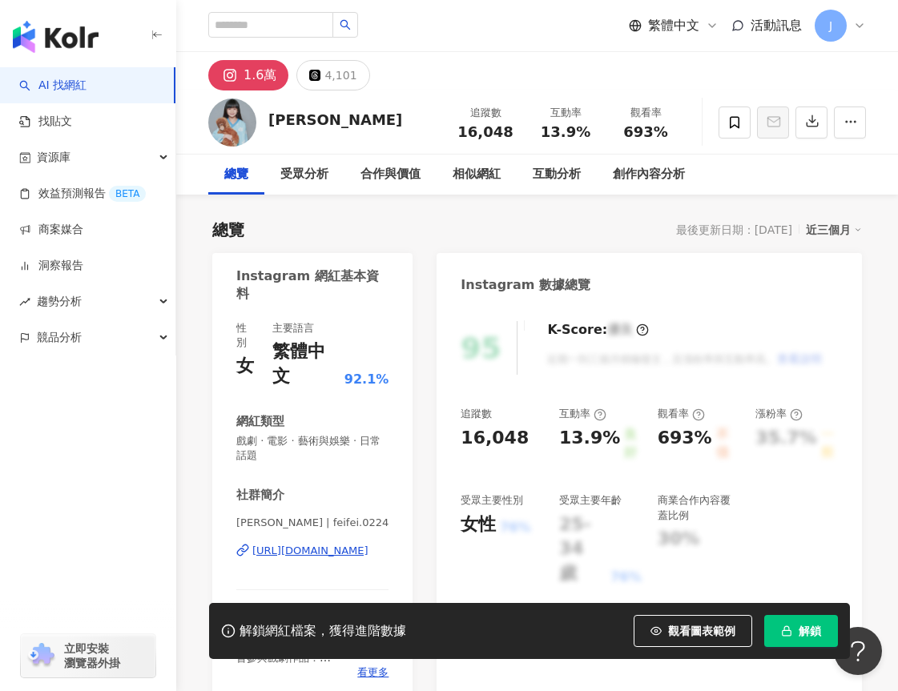
drag, startPoint x: 300, startPoint y: 526, endPoint x: 349, endPoint y: 503, distance: 53.8
click at [300, 544] on div "[URL][DOMAIN_NAME]" at bounding box center [310, 551] width 116 height 14
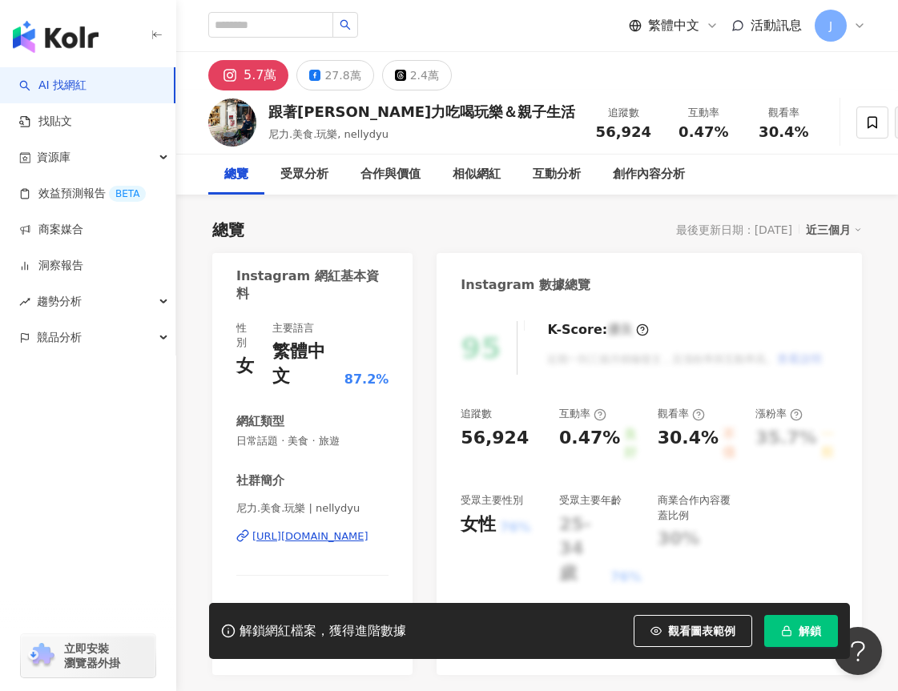
click at [316, 530] on div "https://www.instagram.com/nellydyu/" at bounding box center [310, 537] width 116 height 14
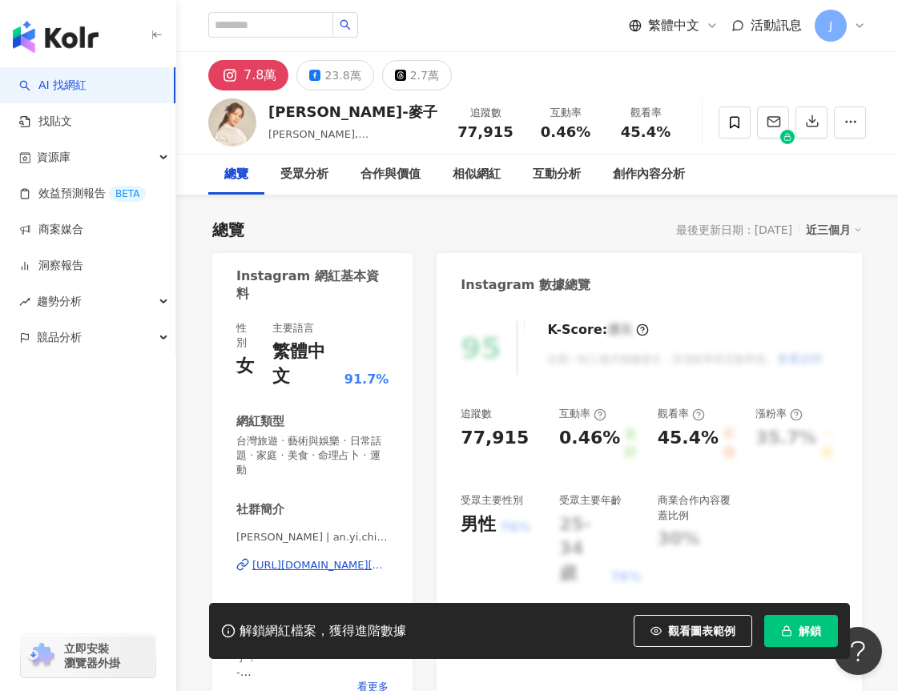
click at [327, 558] on div "https://www.instagram.com/an.yi.chiao/" at bounding box center [320, 565] width 136 height 14
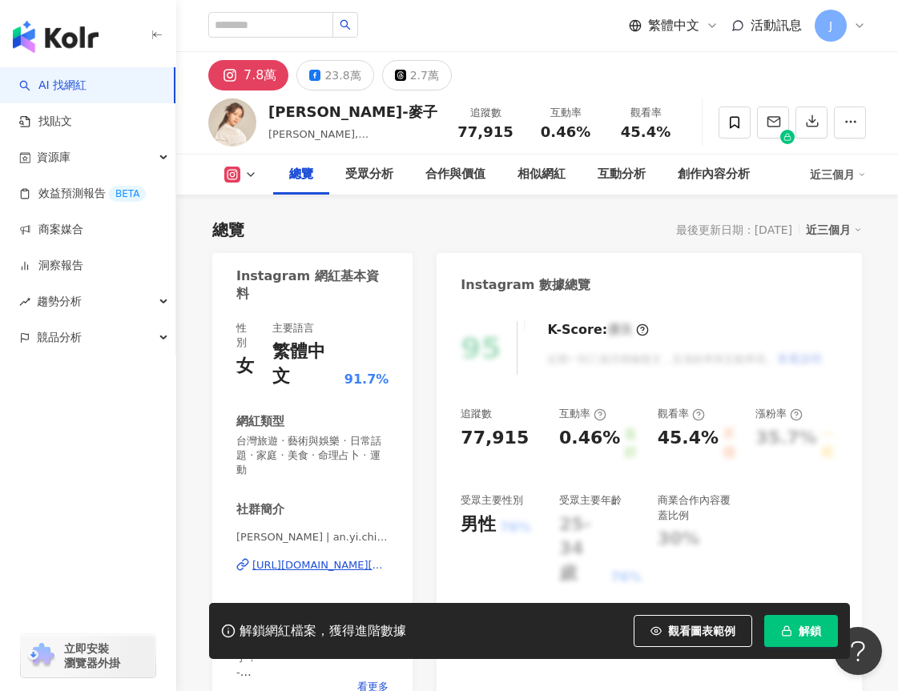
scroll to position [80, 0]
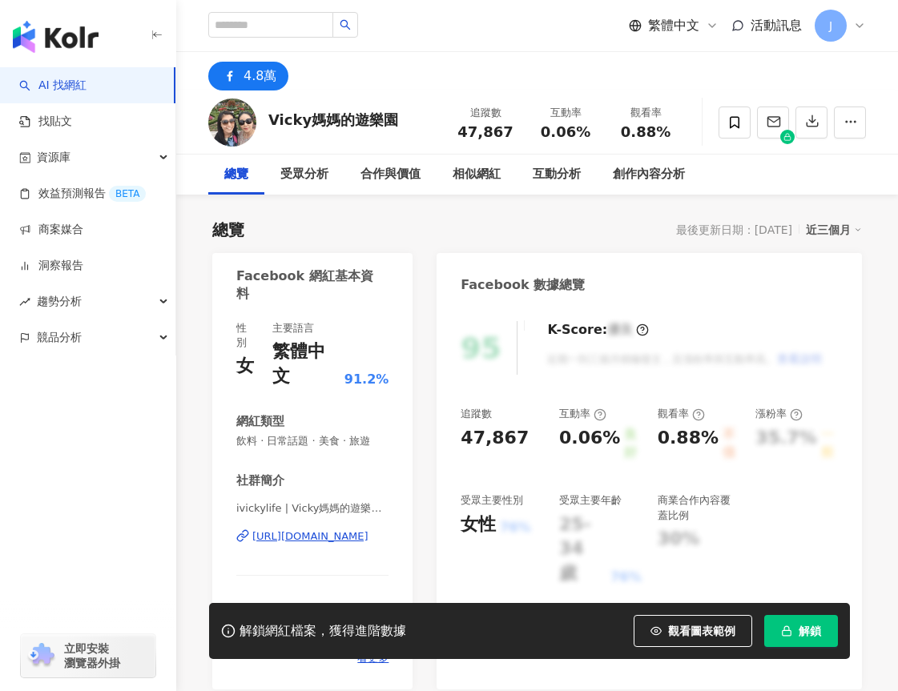
click at [304, 530] on div "https://www.facebook.com/483950041700117" at bounding box center [310, 537] width 116 height 14
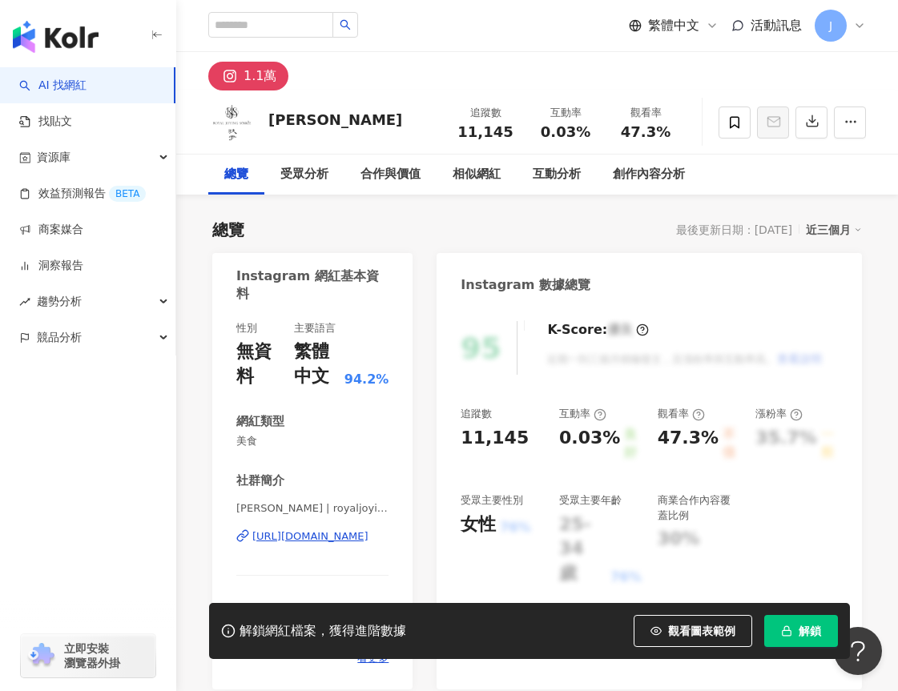
click at [307, 538] on div "https://www.instagram.com/royaljoying/" at bounding box center [310, 537] width 116 height 14
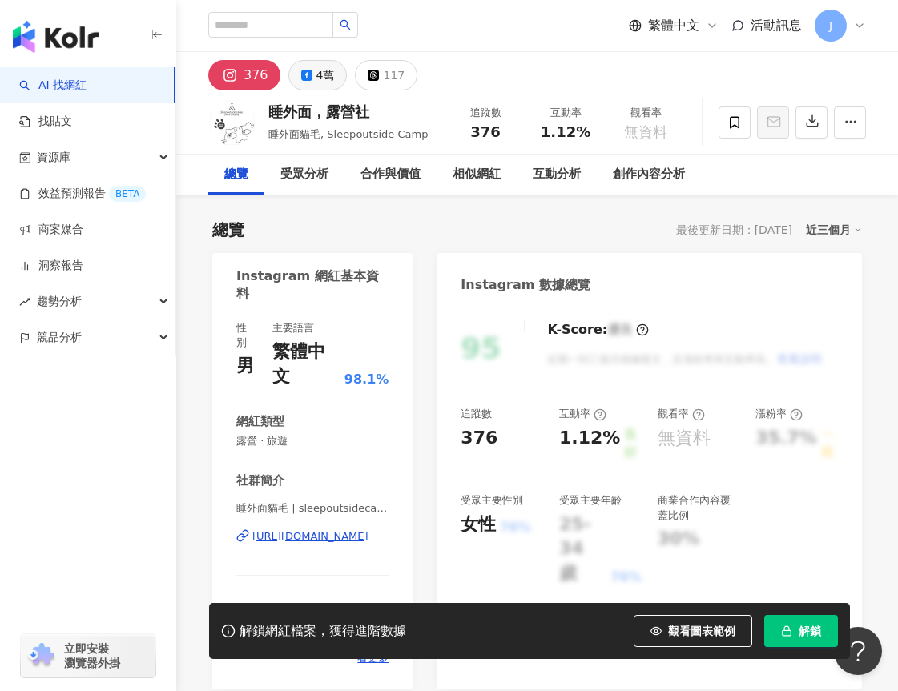
click at [316, 85] on div "4萬" at bounding box center [325, 75] width 18 height 22
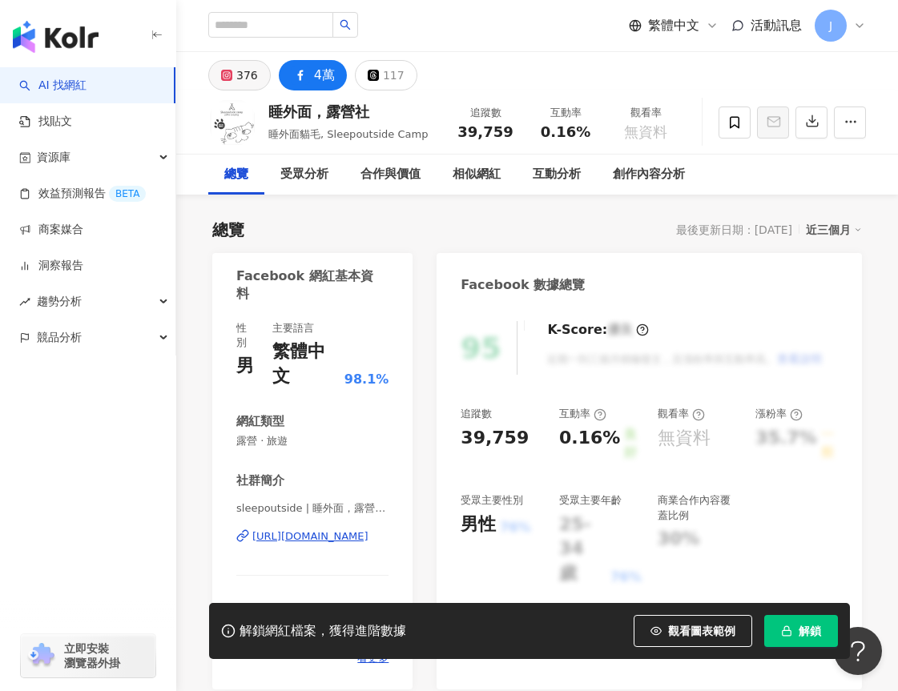
click at [239, 73] on div "376" at bounding box center [247, 75] width 22 height 22
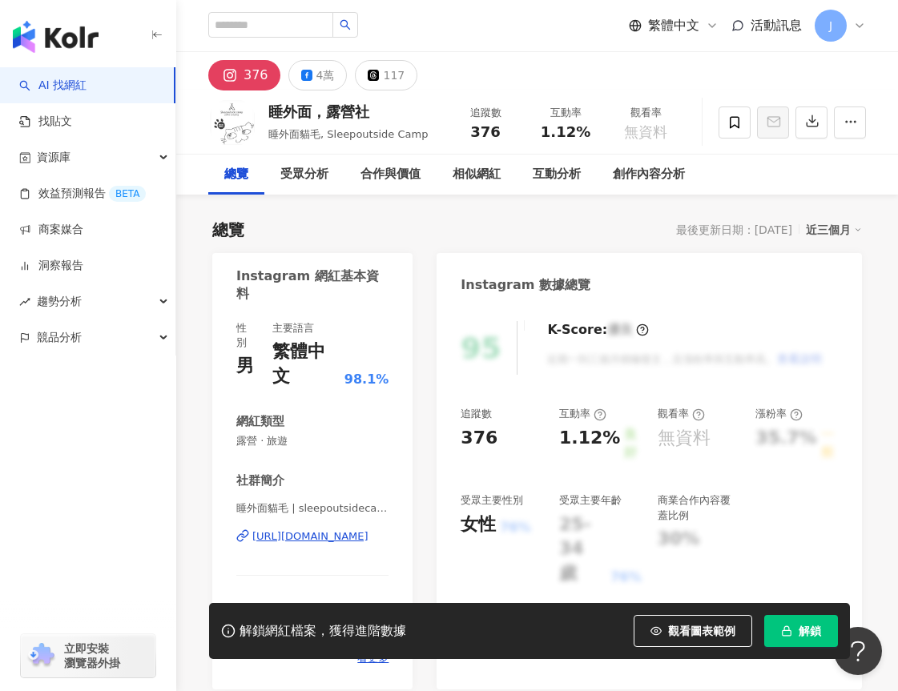
click at [245, 75] on div "376" at bounding box center [256, 75] width 25 height 22
drag, startPoint x: 345, startPoint y: 515, endPoint x: 393, endPoint y: 546, distance: 57.3
click at [345, 530] on div "https://www.instagram.com/sleepoutsidecamp/" at bounding box center [310, 537] width 116 height 14
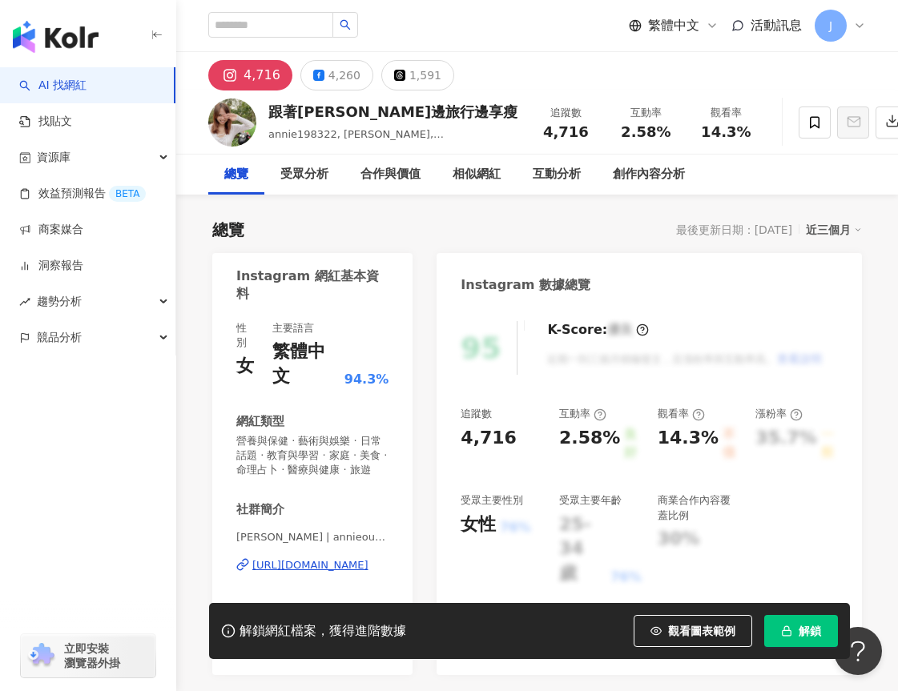
click at [294, 558] on div "https://www.instagram.com/annieou1983222/" at bounding box center [310, 565] width 116 height 14
click at [329, 73] on div "4,260" at bounding box center [345, 75] width 32 height 22
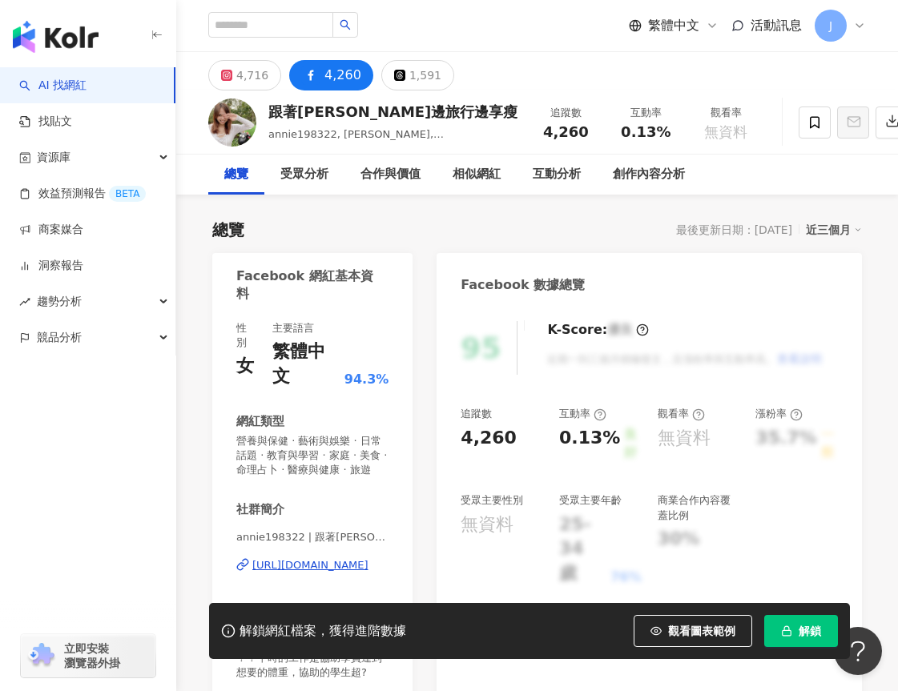
click at [346, 558] on div "https://www.facebook.com/437593679669391" at bounding box center [310, 565] width 116 height 14
click at [225, 66] on button "4,716" at bounding box center [244, 75] width 73 height 30
click at [240, 77] on button "4,716" at bounding box center [244, 75] width 73 height 30
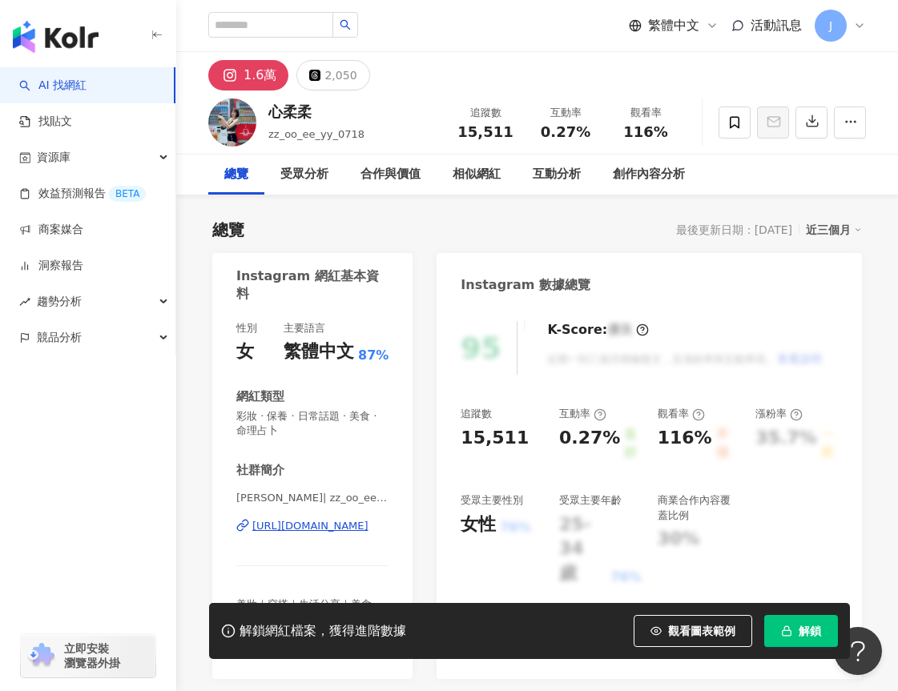
click at [330, 526] on div "[URL][DOMAIN_NAME]" at bounding box center [310, 526] width 116 height 14
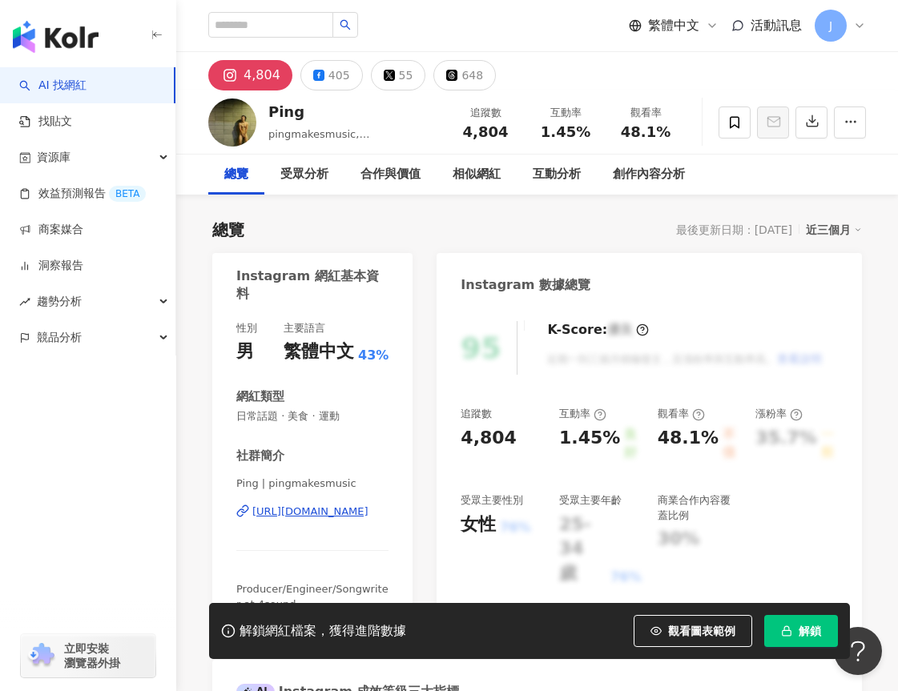
scroll to position [80, 0]
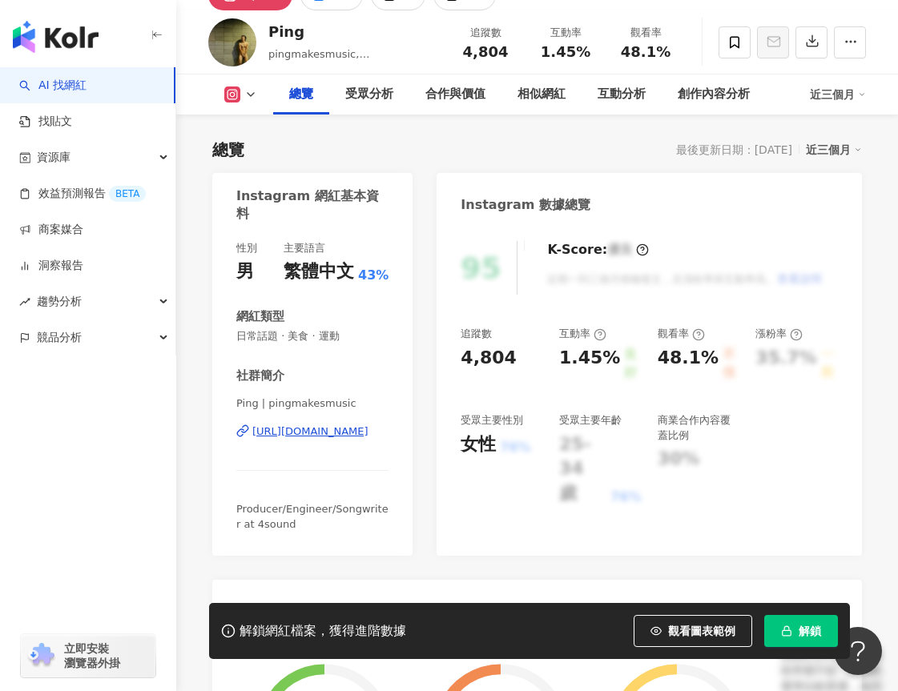
click at [316, 432] on div "[URL][DOMAIN_NAME]" at bounding box center [310, 432] width 116 height 14
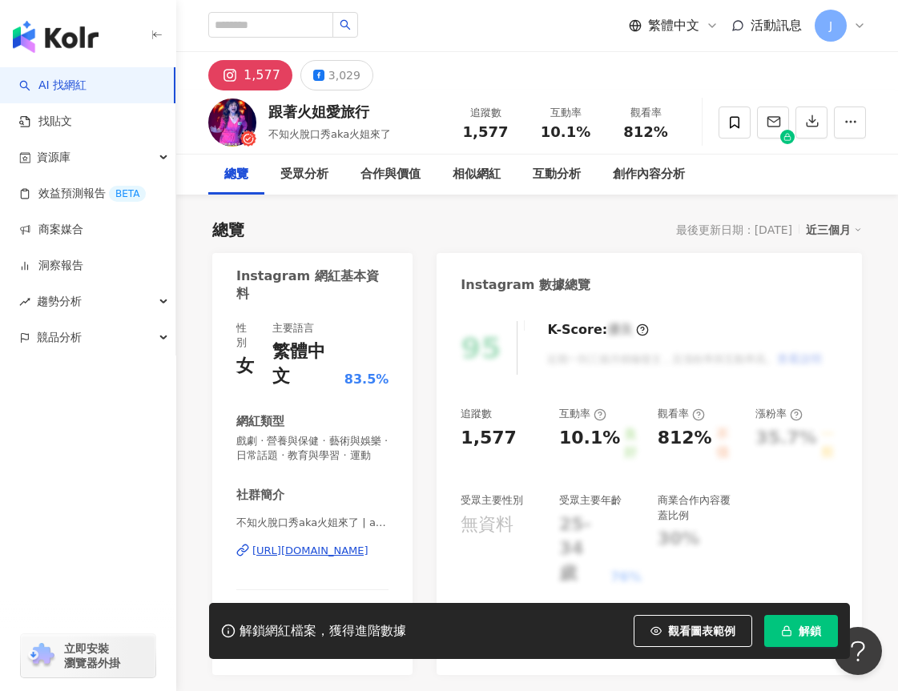
click at [342, 544] on div "[URL][DOMAIN_NAME]" at bounding box center [310, 551] width 116 height 14
drag, startPoint x: 272, startPoint y: 108, endPoint x: 379, endPoint y: 115, distance: 106.8
click at [379, 115] on div "跟著火姐愛旅行" at bounding box center [329, 112] width 123 height 20
copy div "跟著火姐愛旅行"
click at [345, 79] on div "3,029" at bounding box center [345, 75] width 32 height 22
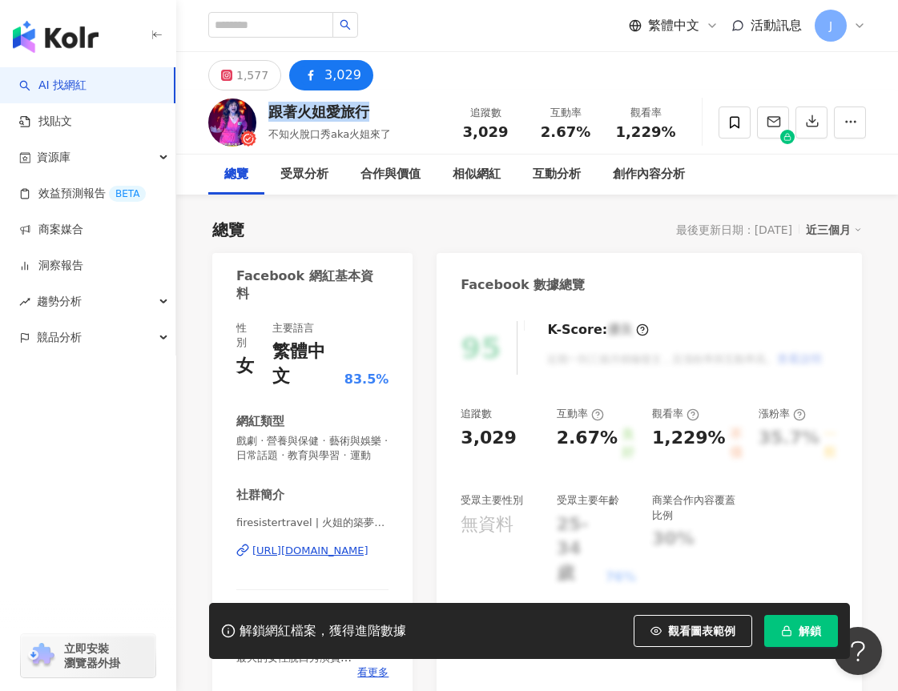
click at [338, 544] on div "https://www.facebook.com/293895624659104" at bounding box center [310, 551] width 116 height 14
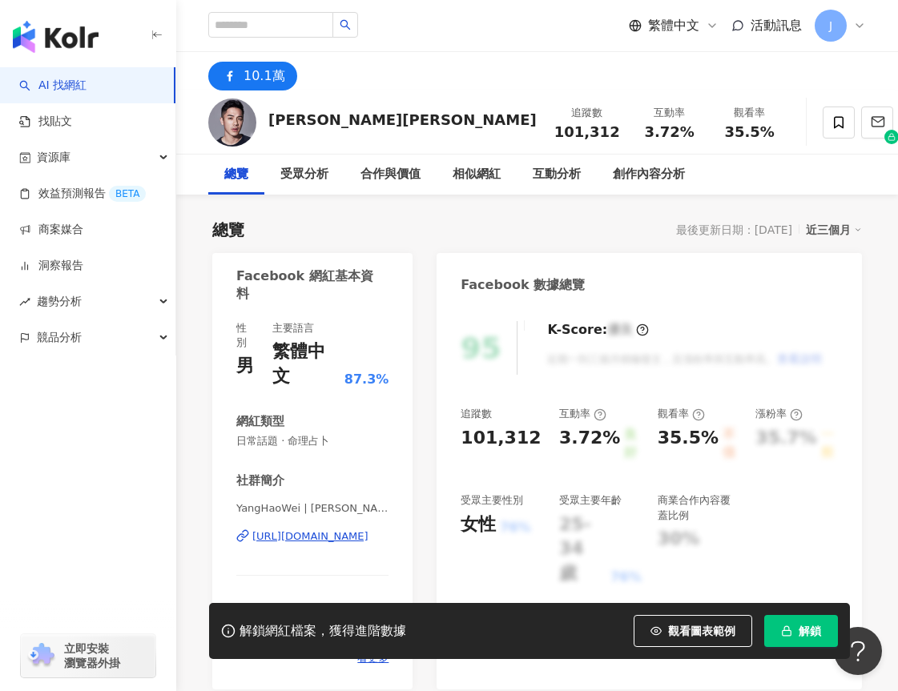
click at [323, 530] on div "https://www.facebook.com/483496545065468" at bounding box center [310, 537] width 116 height 14
drag, startPoint x: 271, startPoint y: 115, endPoint x: 307, endPoint y: 119, distance: 36.4
click at [307, 119] on div "楊皓崴 Leo" at bounding box center [402, 120] width 268 height 20
copy div "楊皓崴"
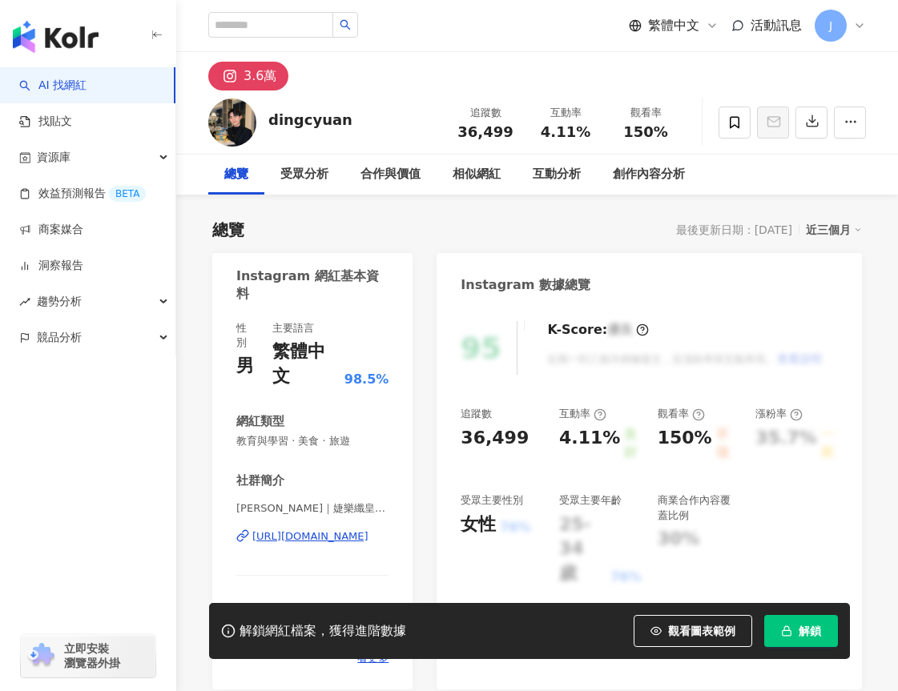
click at [340, 530] on div "[URL][DOMAIN_NAME]" at bounding box center [310, 537] width 116 height 14
